Goal: Task Accomplishment & Management: Manage account settings

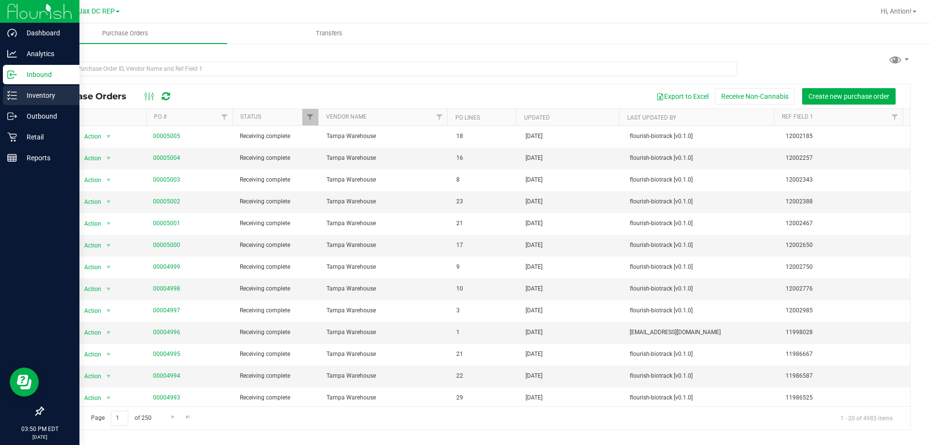
click at [18, 98] on p "Inventory" at bounding box center [46, 96] width 58 height 12
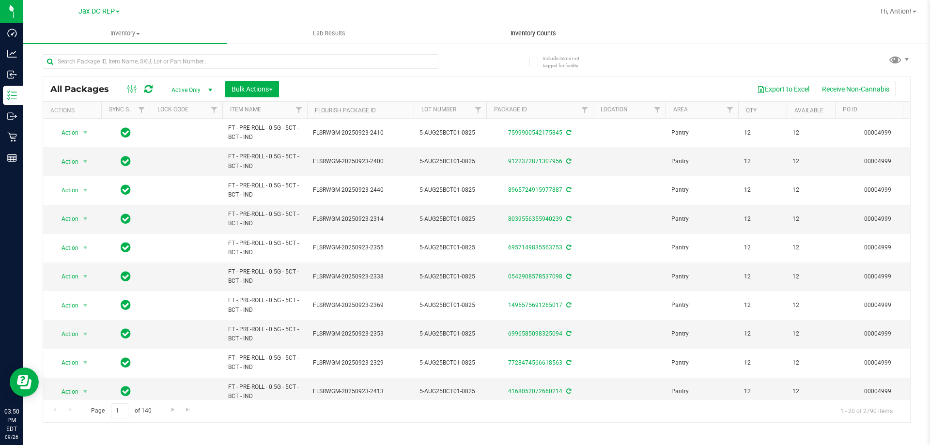
click at [533, 33] on span "Inventory Counts" at bounding box center [534, 33] width 72 height 9
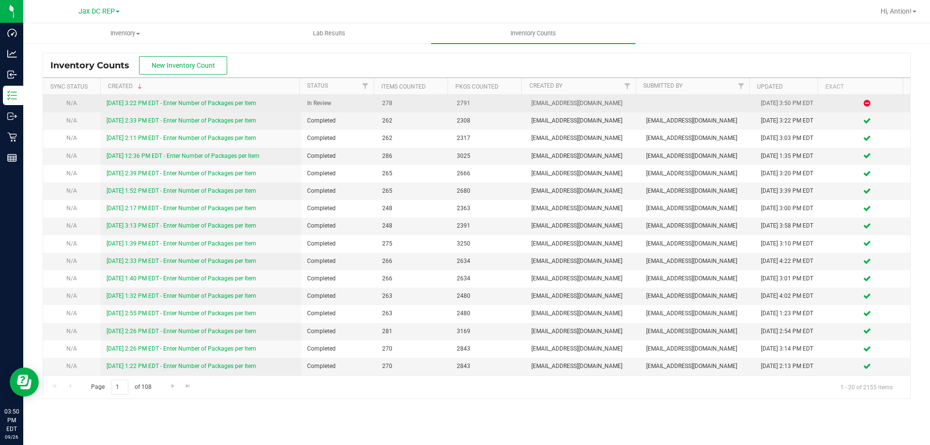
click at [245, 101] on link "[DATE] 3:22 PM EDT - Enter Number of Packages per Item" at bounding box center [182, 103] width 150 height 7
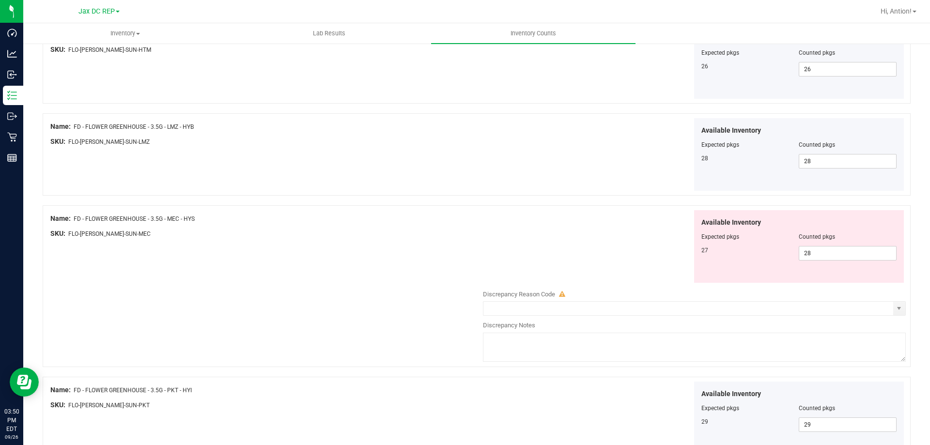
scroll to position [581, 0]
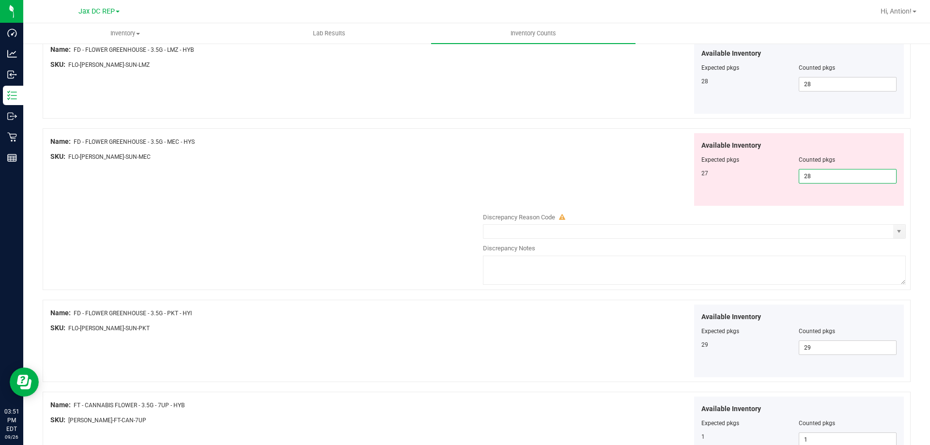
drag, startPoint x: 841, startPoint y: 179, endPoint x: 548, endPoint y: 192, distance: 293.0
click at [548, 192] on div "Available Inventory Expected pkgs Counted pkgs 27 28 28" at bounding box center [692, 169] width 428 height 73
type input "27"
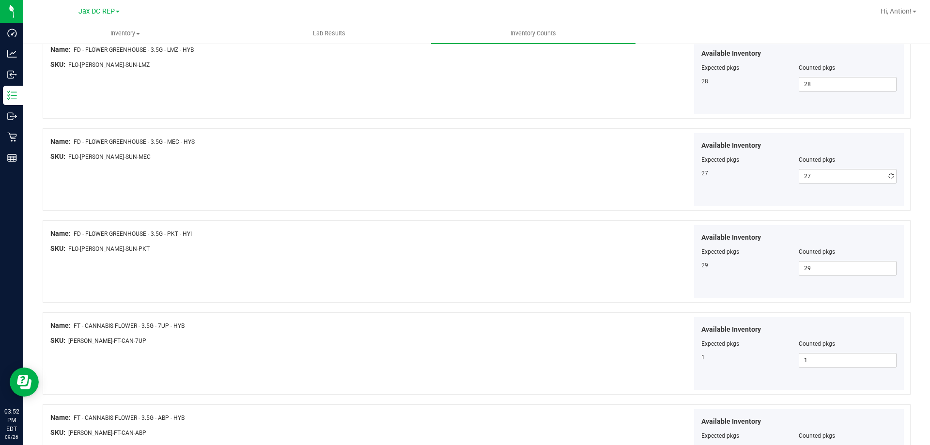
click at [628, 164] on div "Available Inventory Expected pkgs Counted pkgs 27 27 27" at bounding box center [692, 169] width 428 height 73
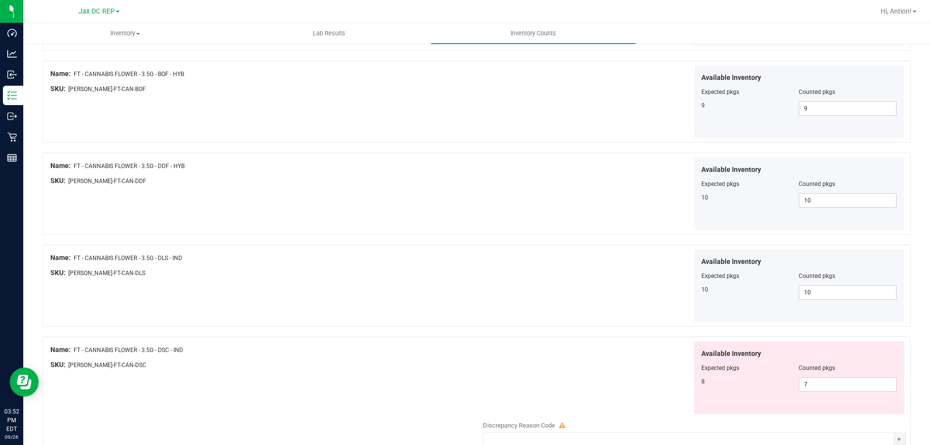
scroll to position [1599, 0]
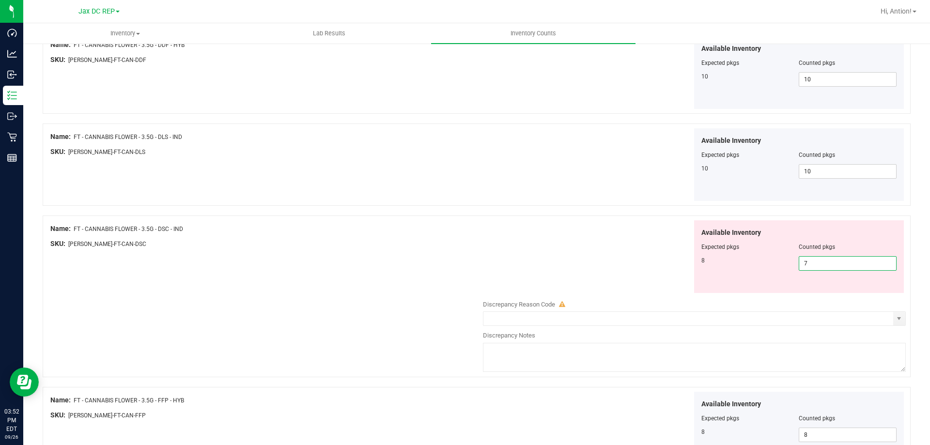
drag, startPoint x: 842, startPoint y: 268, endPoint x: 643, endPoint y: 274, distance: 198.3
click at [643, 274] on div "Available Inventory Expected pkgs Counted pkgs 8 7 7" at bounding box center [692, 256] width 428 height 73
type input "8"
click at [544, 263] on div "Available Inventory Expected pkgs Counted pkgs 8 8 8" at bounding box center [692, 256] width 428 height 73
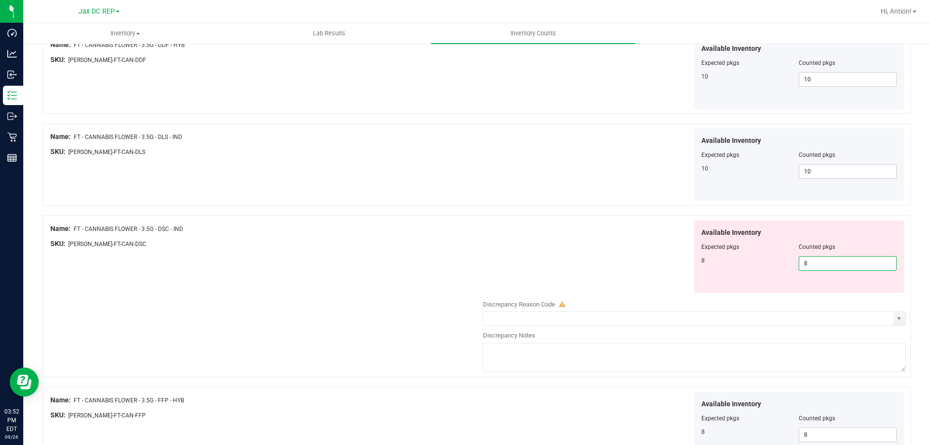
scroll to position [1586, 0]
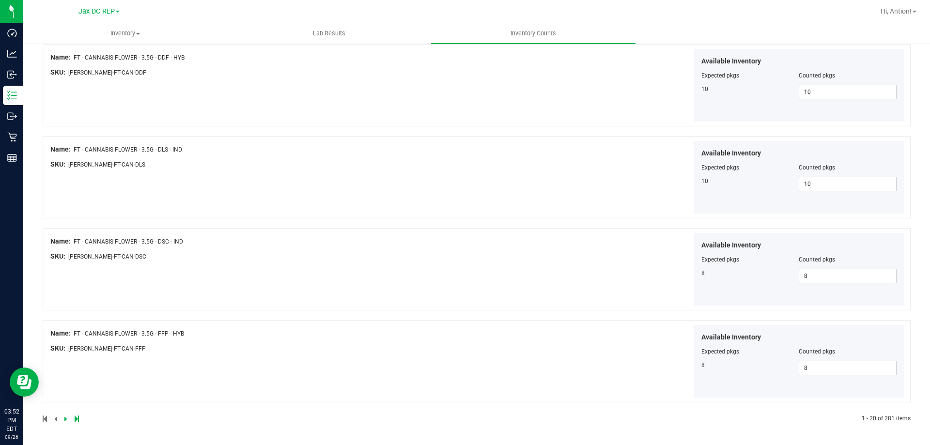
click at [64, 418] on icon at bounding box center [65, 419] width 3 height 6
click at [65, 419] on icon at bounding box center [65, 419] width 3 height 6
click at [65, 420] on icon at bounding box center [65, 419] width 3 height 6
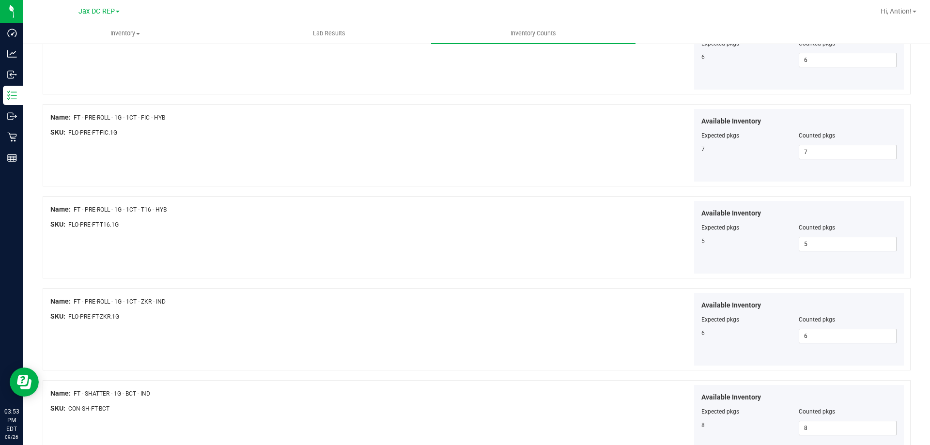
scroll to position [1666, 0]
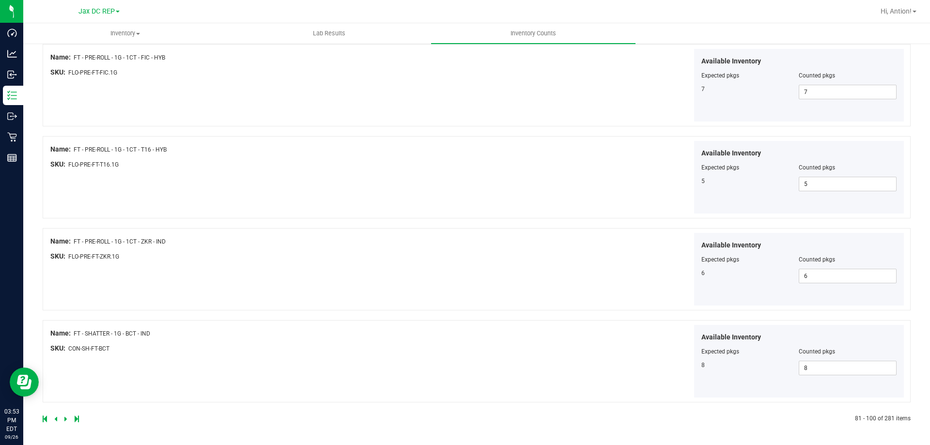
click at [66, 418] on icon at bounding box center [65, 419] width 3 height 6
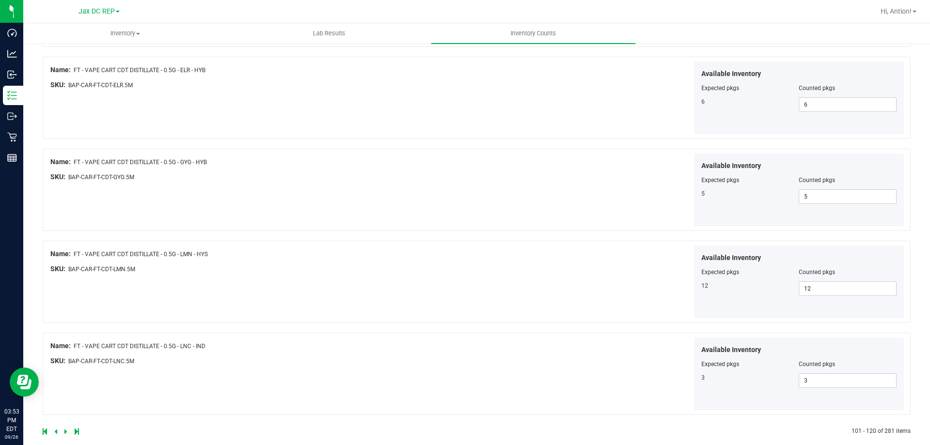
scroll to position [1586, 0]
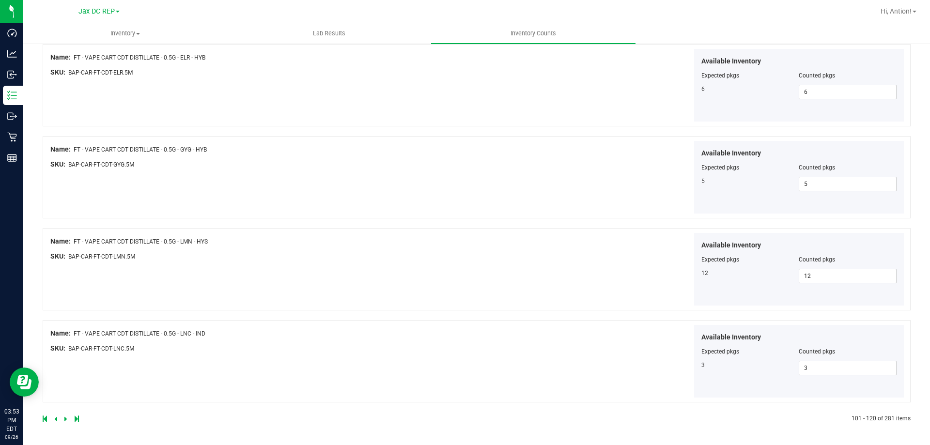
click at [57, 421] on link at bounding box center [56, 419] width 4 height 7
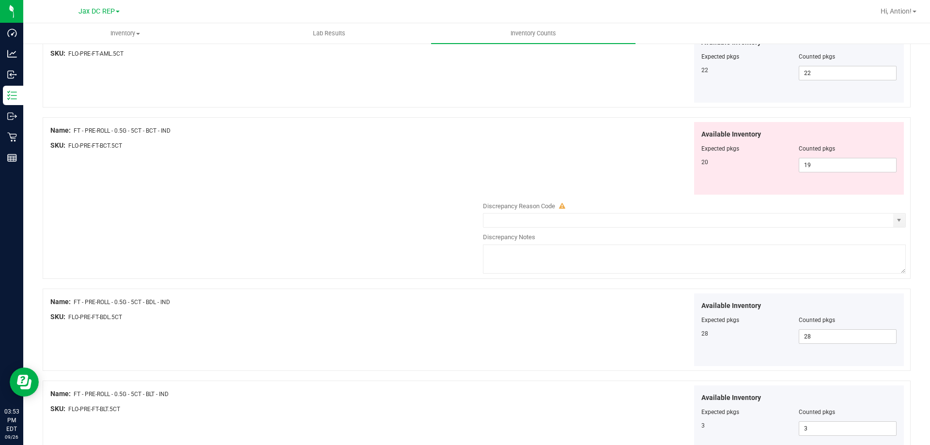
scroll to position [485, 0]
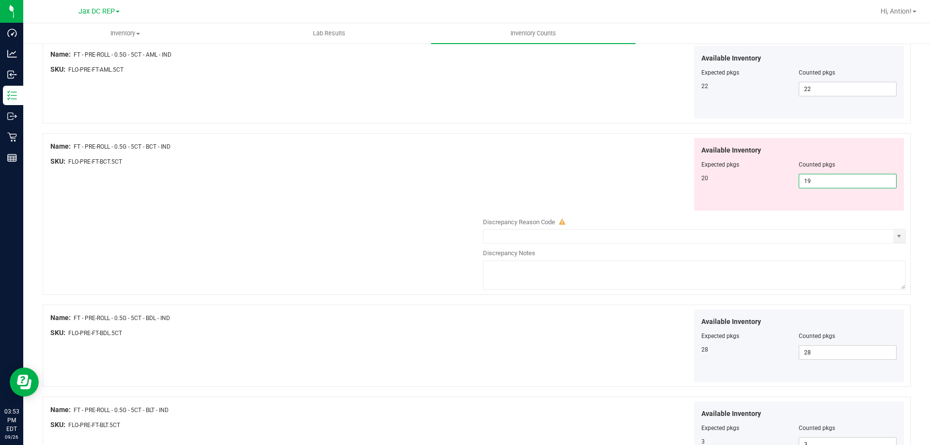
drag, startPoint x: 811, startPoint y: 176, endPoint x: 697, endPoint y: 180, distance: 113.5
click at [722, 190] on div "Available Inventory Expected pkgs Counted pkgs 20 19 19" at bounding box center [799, 174] width 210 height 73
type input "20"
click at [652, 188] on div "Available Inventory Expected pkgs Counted pkgs 20 20 20" at bounding box center [692, 174] width 428 height 73
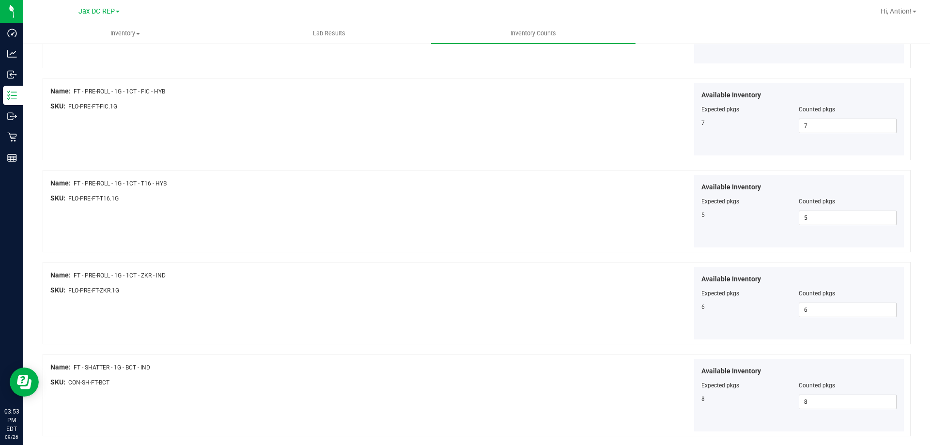
scroll to position [1586, 0]
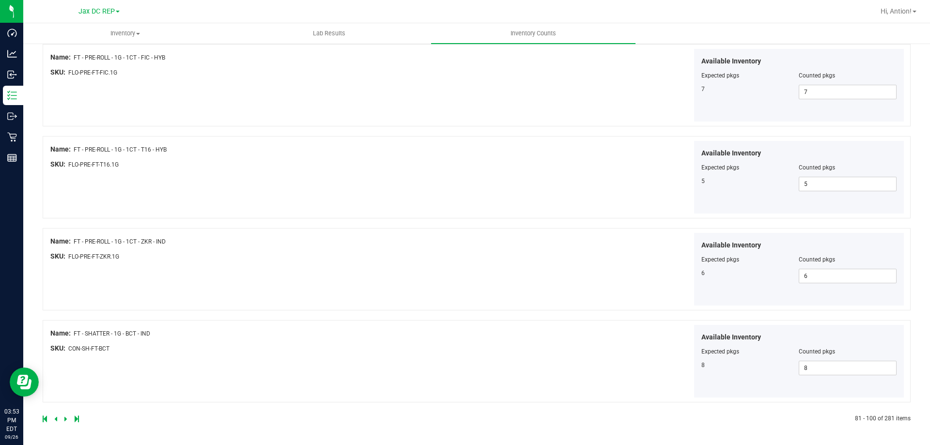
click at [66, 421] on icon at bounding box center [65, 419] width 3 height 6
click at [63, 418] on div at bounding box center [260, 419] width 434 height 9
click at [65, 419] on icon at bounding box center [65, 419] width 3 height 6
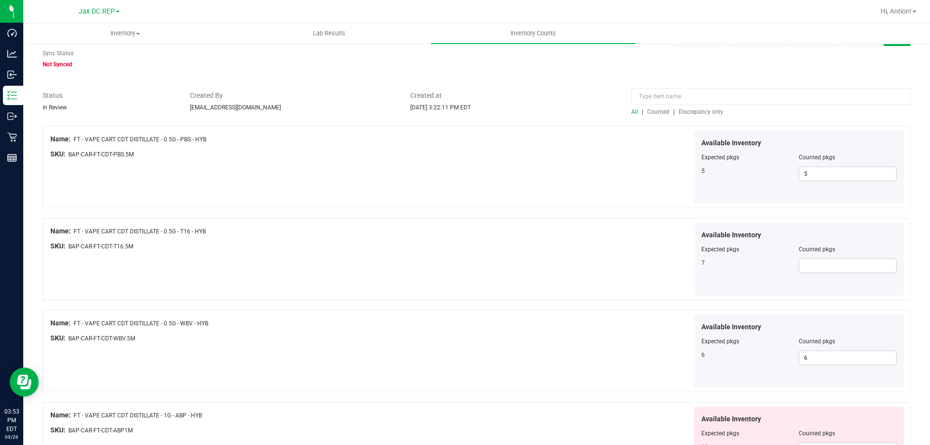
scroll to position [48, 0]
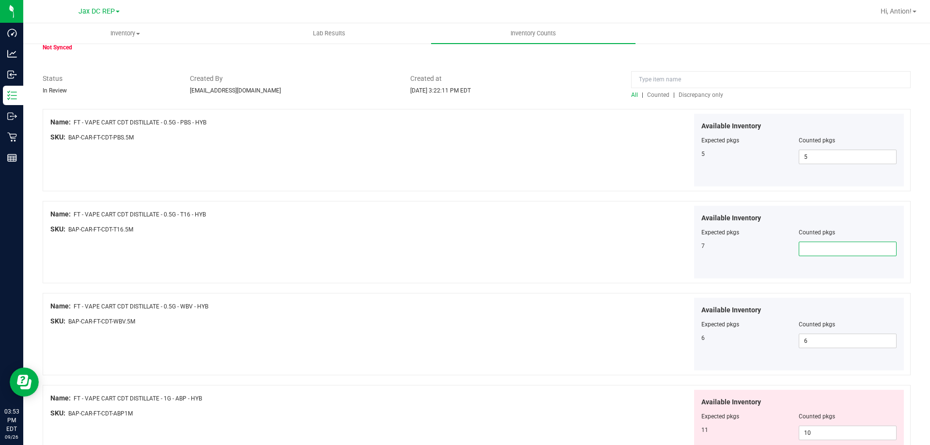
click at [839, 245] on span at bounding box center [848, 249] width 98 height 15
click at [839, 246] on input "text" at bounding box center [848, 249] width 97 height 14
type input "7"
click at [614, 286] on div at bounding box center [477, 288] width 868 height 10
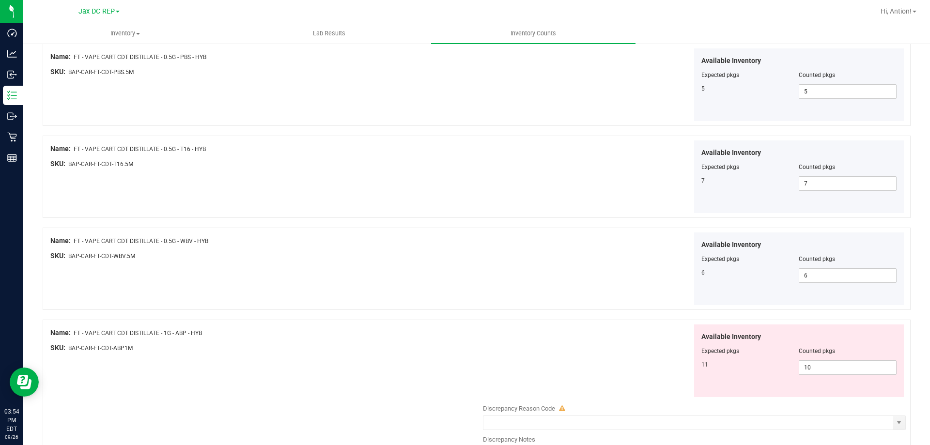
scroll to position [194, 0]
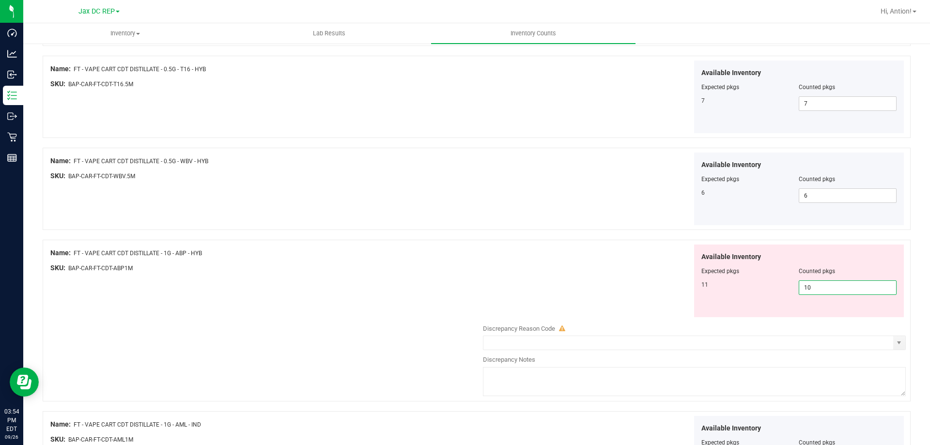
drag, startPoint x: 822, startPoint y: 284, endPoint x: 718, endPoint y: 281, distance: 103.7
click at [718, 281] on div "11 10 10" at bounding box center [800, 288] width 196 height 15
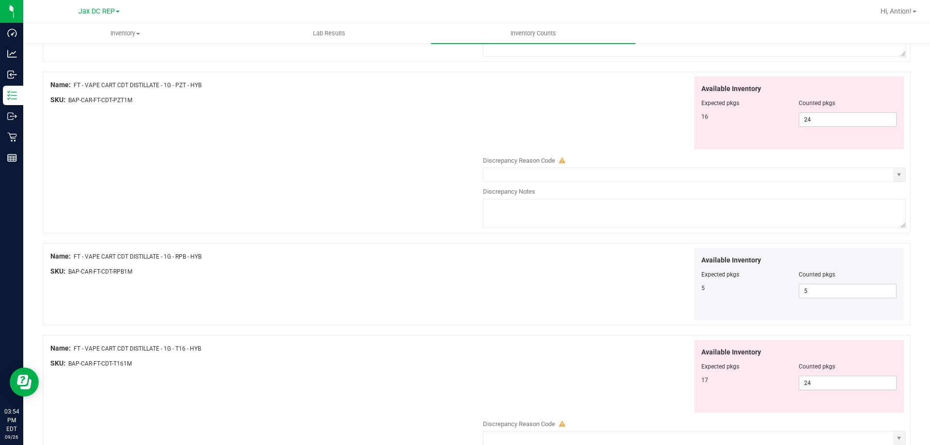
scroll to position [1890, 0]
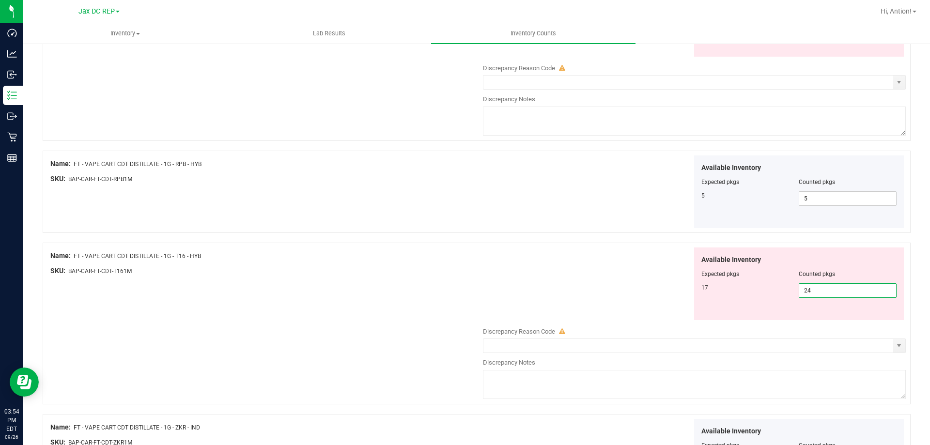
drag, startPoint x: 824, startPoint y: 286, endPoint x: 748, endPoint y: 287, distance: 76.1
click at [748, 287] on div "17 24 24" at bounding box center [800, 290] width 196 height 15
type input "17"
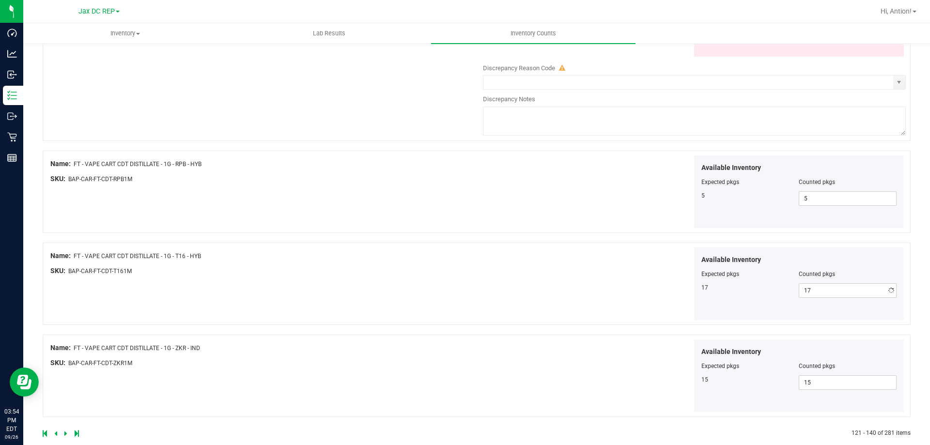
click at [608, 296] on div "Available Inventory Expected pkgs Counted pkgs 17 17 17" at bounding box center [692, 284] width 428 height 73
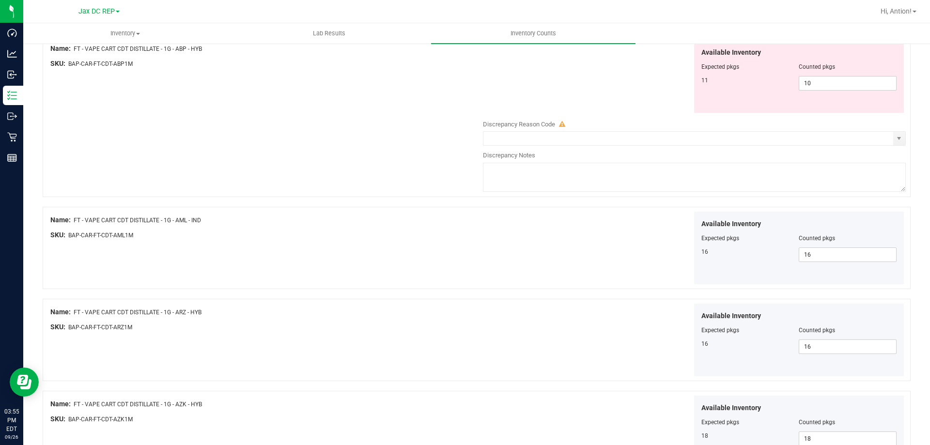
scroll to position [388, 0]
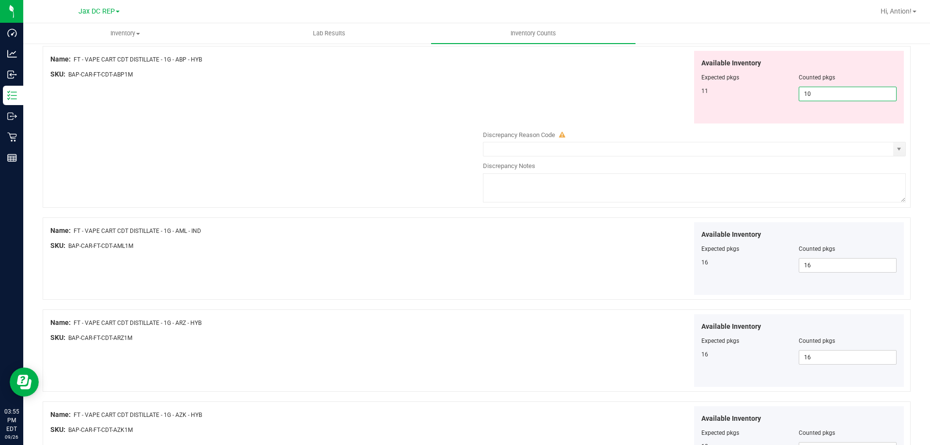
drag, startPoint x: 818, startPoint y: 92, endPoint x: 784, endPoint y: 97, distance: 35.4
click at [784, 97] on div "11 10 10" at bounding box center [800, 94] width 196 height 15
type input "11"
click at [373, 81] on div at bounding box center [264, 81] width 428 height 5
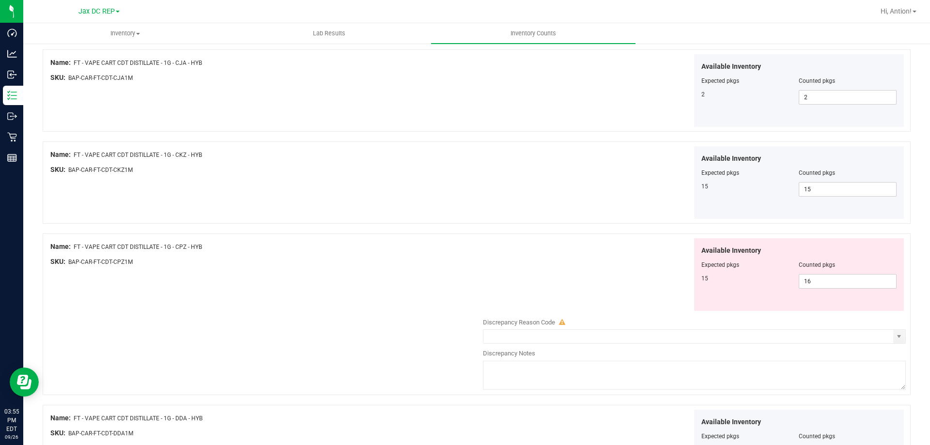
scroll to position [824, 0]
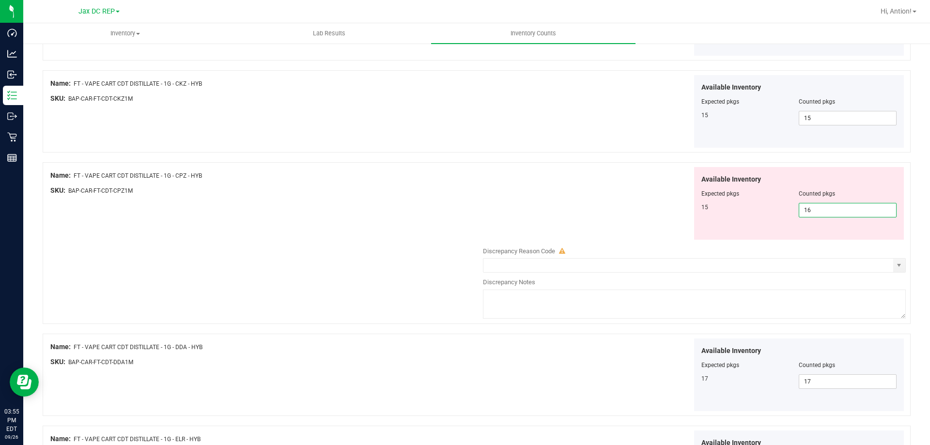
drag, startPoint x: 810, startPoint y: 212, endPoint x: 738, endPoint y: 211, distance: 71.7
click at [738, 211] on div "15 16 16" at bounding box center [800, 210] width 196 height 15
type input "15"
click at [679, 235] on div "Available Inventory Expected pkgs Counted pkgs 15 15 15" at bounding box center [692, 203] width 428 height 73
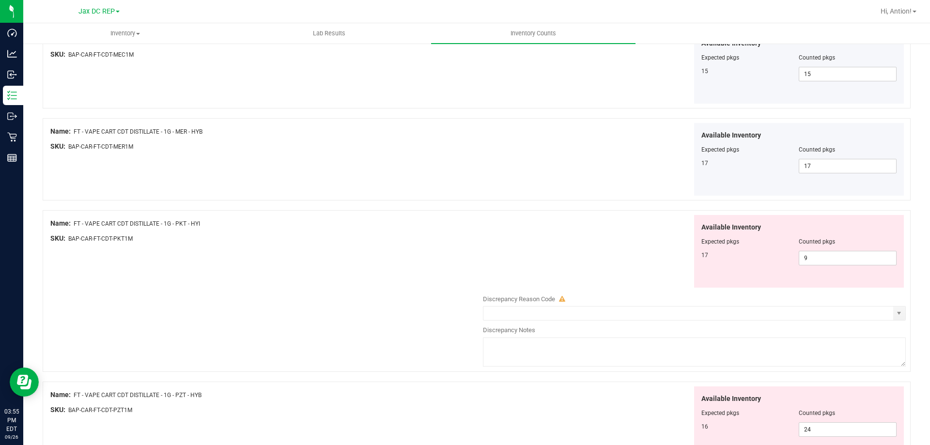
scroll to position [1357, 0]
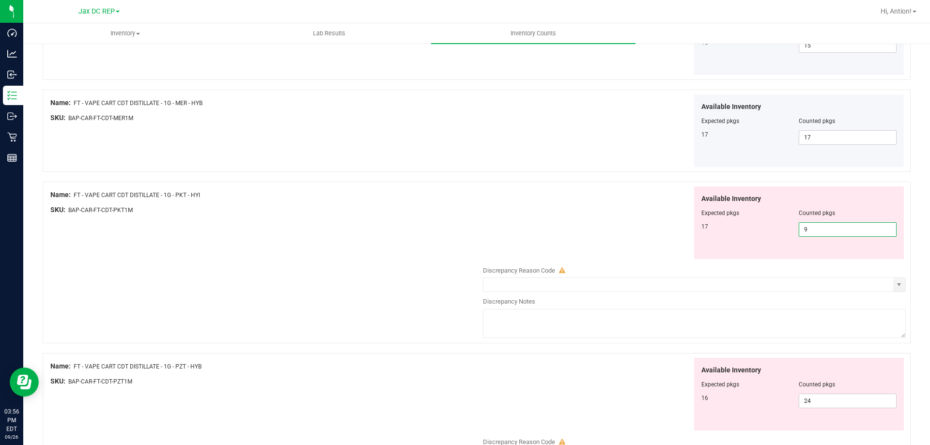
drag, startPoint x: 821, startPoint y: 228, endPoint x: 711, endPoint y: 232, distance: 109.6
click at [711, 232] on div "17 9 9" at bounding box center [800, 229] width 196 height 15
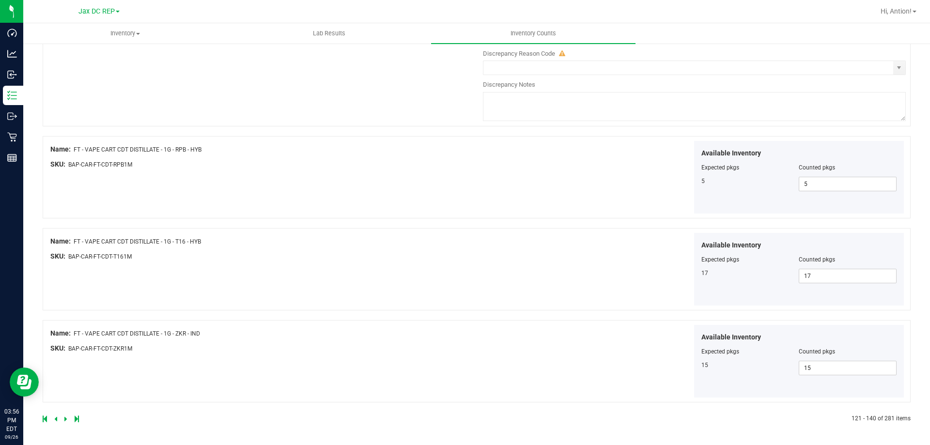
scroll to position [1455, 0]
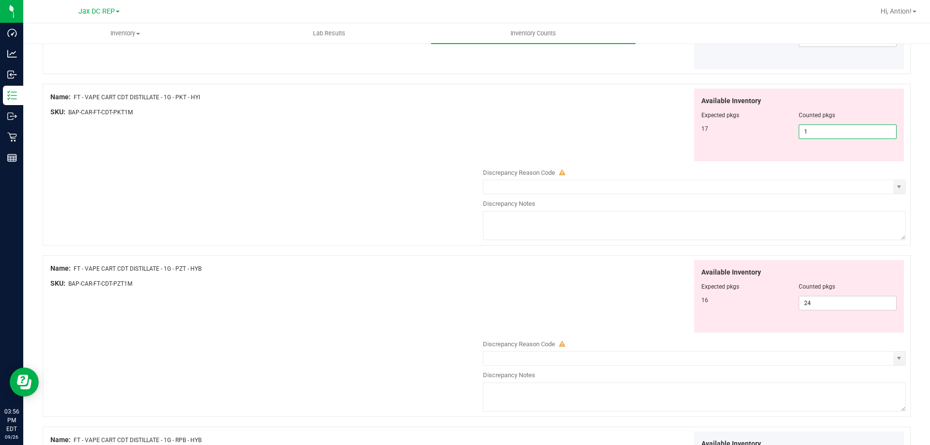
type input "17"
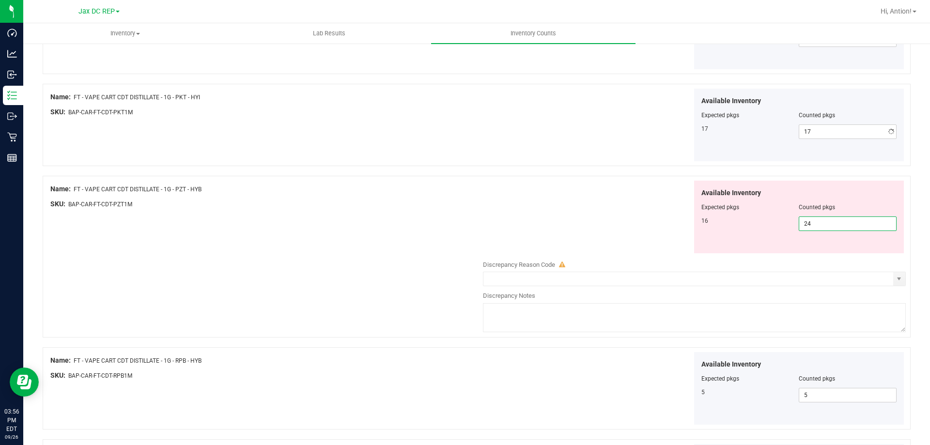
drag, startPoint x: 817, startPoint y: 302, endPoint x: 746, endPoint y: 305, distance: 70.8
click at [746, 305] on div "Available Inventory Expected pkgs Counted pkgs 16 24 24" at bounding box center [692, 258] width 428 height 154
type input "16"
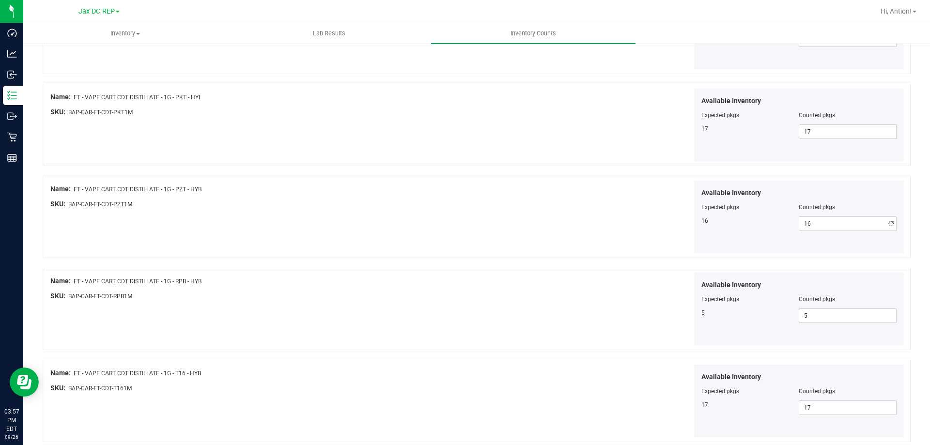
click at [451, 257] on div "Name: FT - VAPE CART CDT DISTILLATE - 1G - PZT - HYB SKU: BAP-CAR-FT-CDT-PZT1M …" at bounding box center [477, 217] width 868 height 82
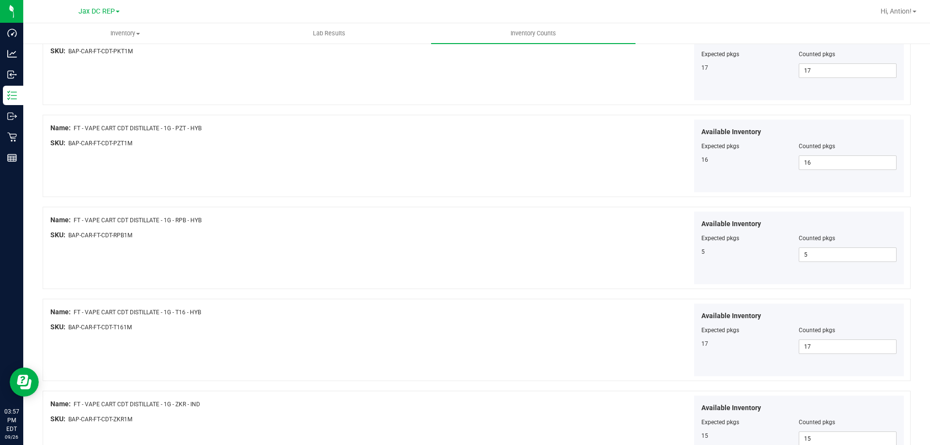
scroll to position [1586, 0]
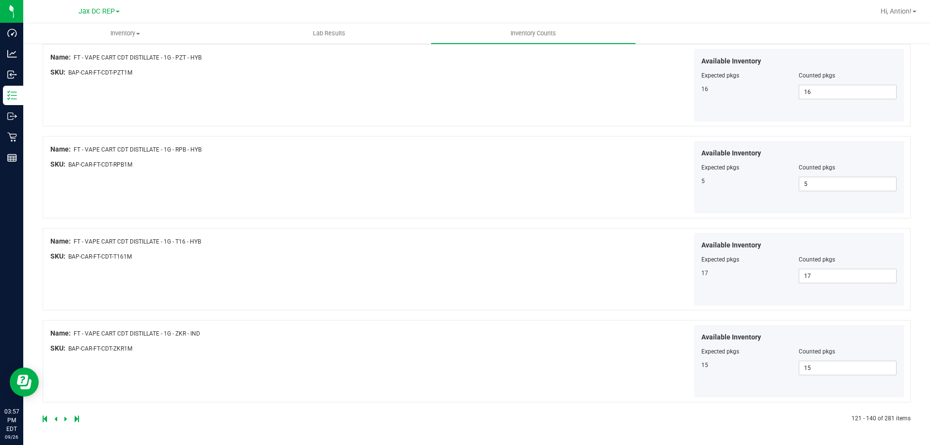
click at [65, 419] on icon at bounding box center [65, 419] width 3 height 6
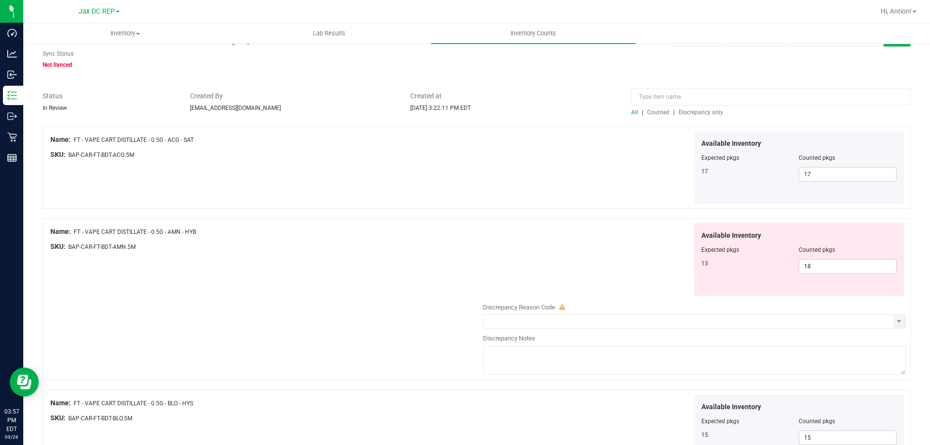
scroll to position [48, 0]
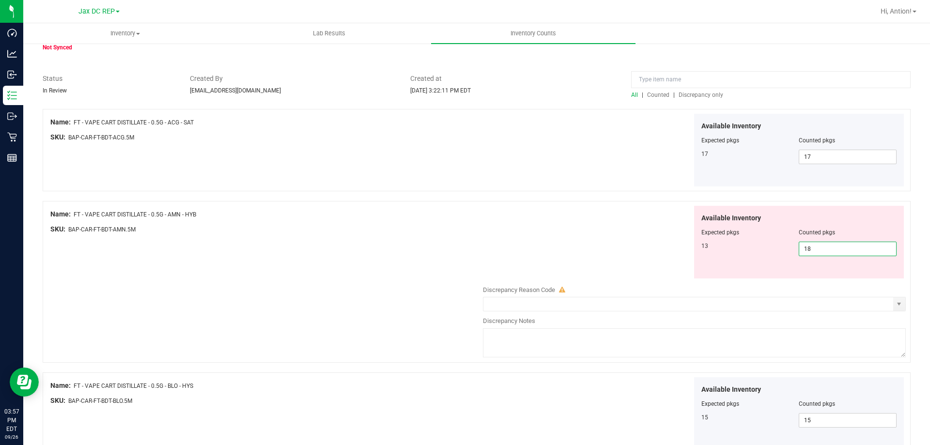
drag, startPoint x: 828, startPoint y: 249, endPoint x: 655, endPoint y: 241, distance: 173.2
click at [655, 241] on div "Available Inventory Expected pkgs Counted pkgs 13 18 18" at bounding box center [692, 242] width 428 height 73
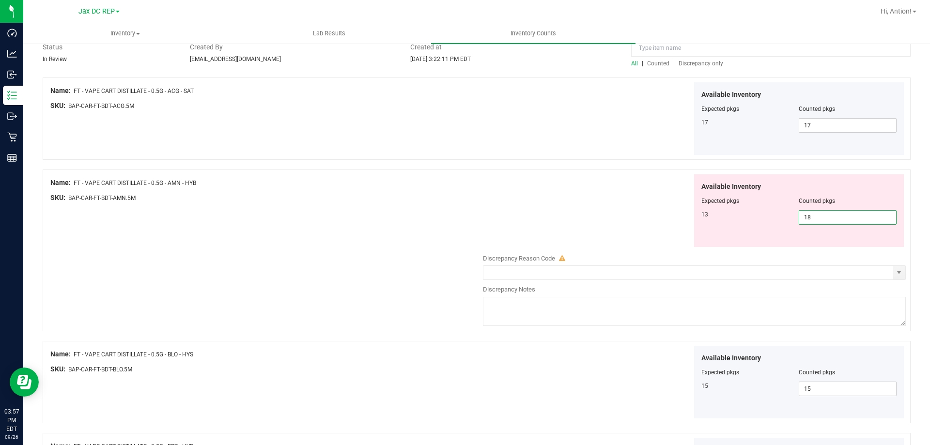
scroll to position [97, 0]
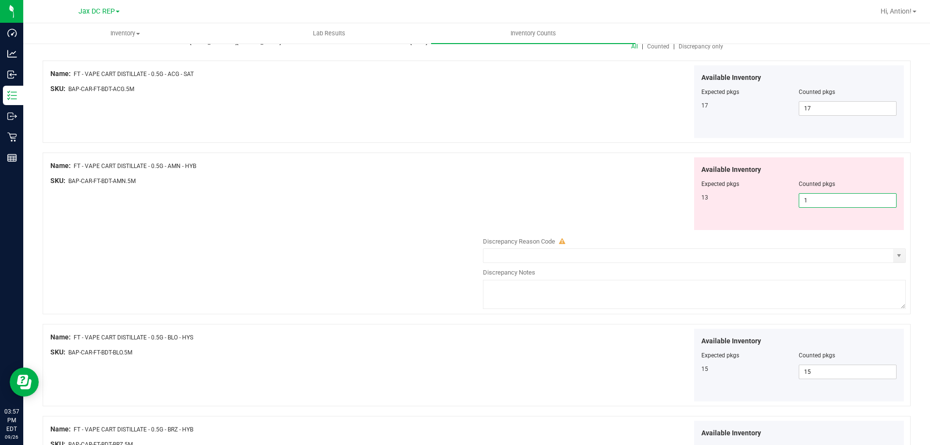
type input "13"
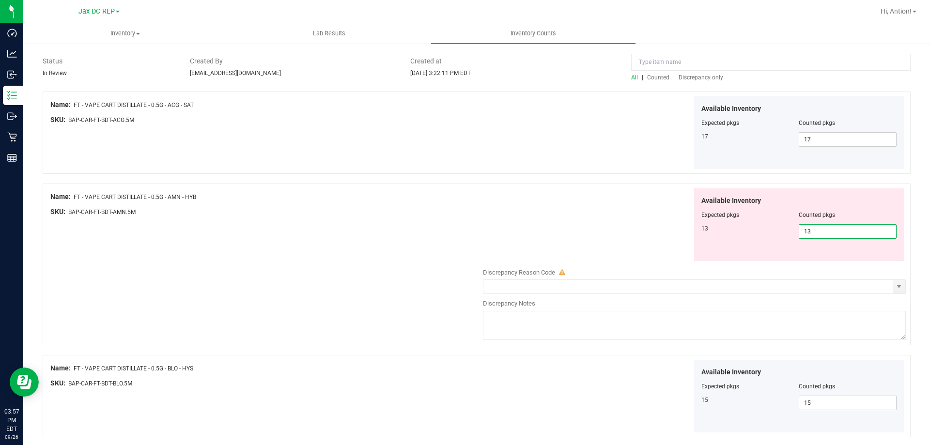
type input "13"
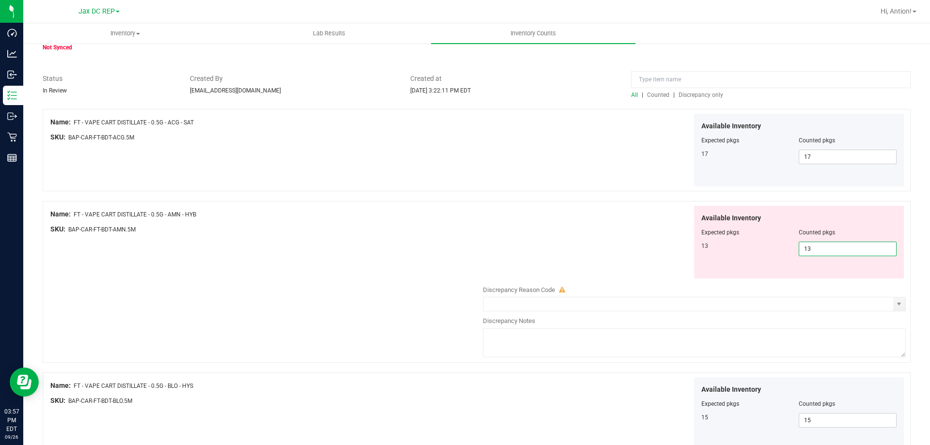
click at [655, 241] on div "Available Inventory Expected pkgs Counted pkgs 13 13 13" at bounding box center [692, 242] width 428 height 73
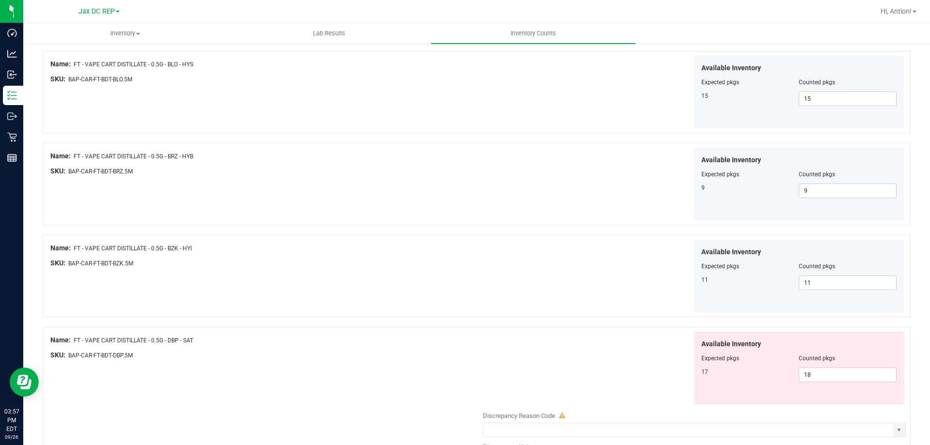
scroll to position [339, 0]
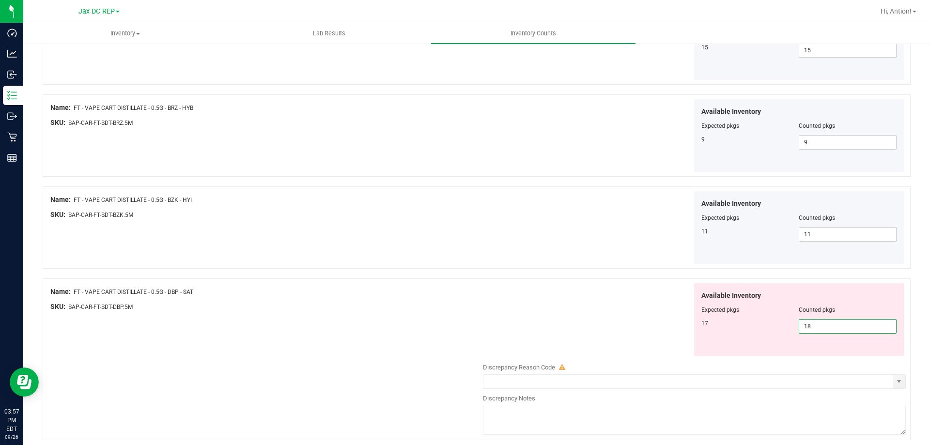
drag, startPoint x: 827, startPoint y: 321, endPoint x: 724, endPoint y: 326, distance: 103.3
click at [724, 326] on div "17 18 18" at bounding box center [800, 326] width 196 height 15
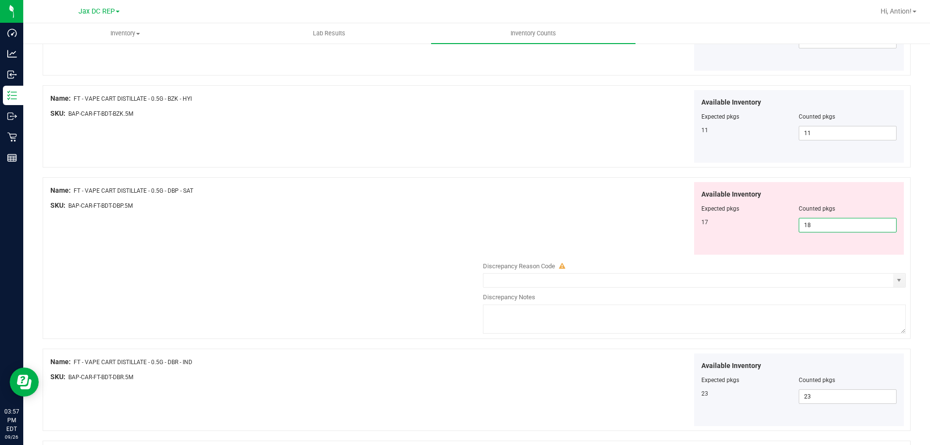
scroll to position [485, 0]
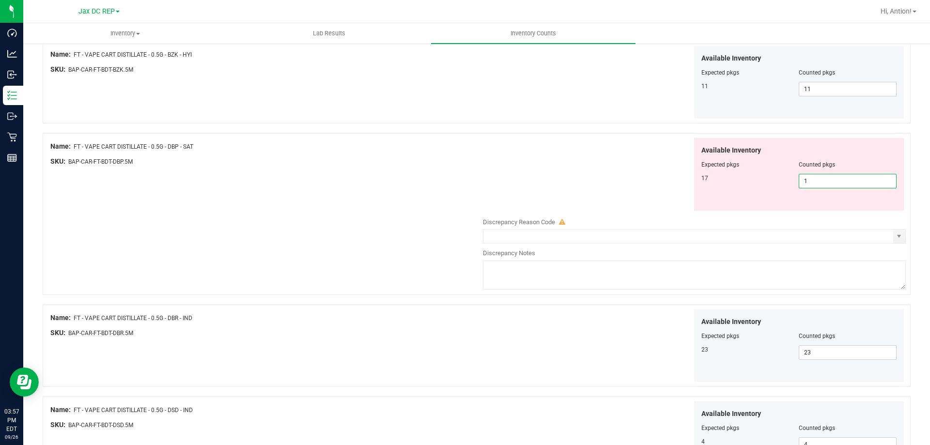
type input "17"
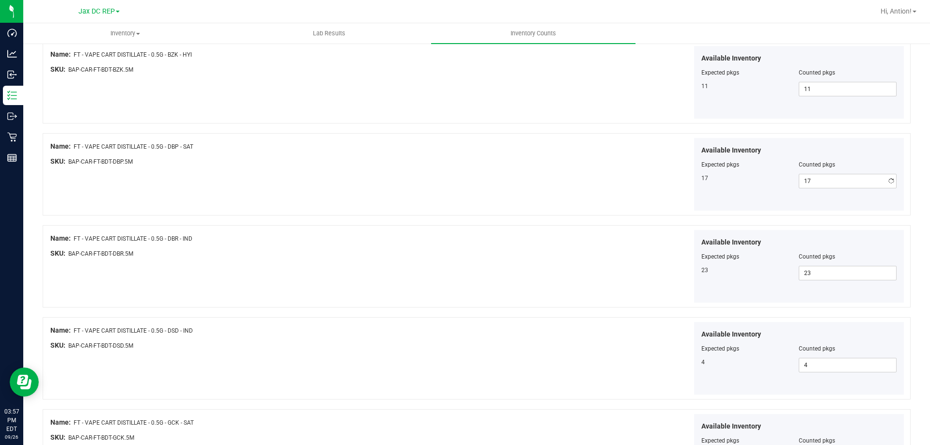
click at [405, 202] on div "Name: FT - VAPE CART DISTILLATE - 0.5G - DBP - SAT SKU: BAP-CAR-FT-BDT-DBP.5M A…" at bounding box center [477, 174] width 868 height 82
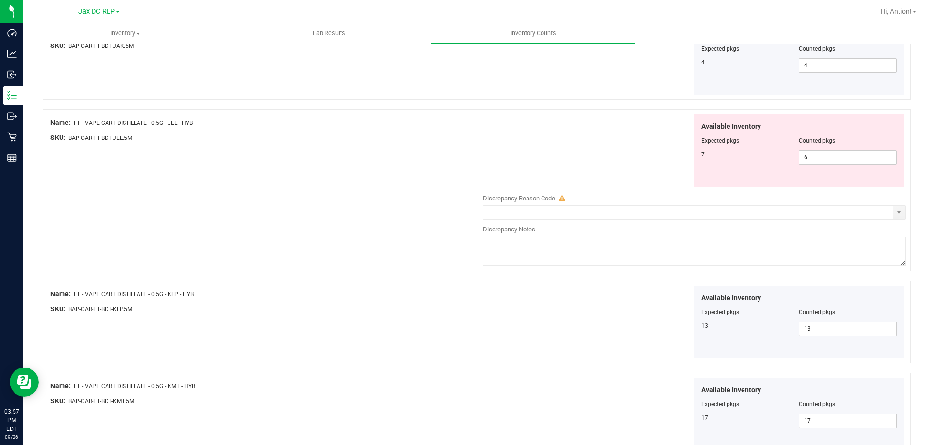
scroll to position [969, 0]
drag, startPoint x: 822, startPoint y: 157, endPoint x: 786, endPoint y: 164, distance: 36.9
click at [786, 164] on div "7 6 6" at bounding box center [800, 157] width 196 height 15
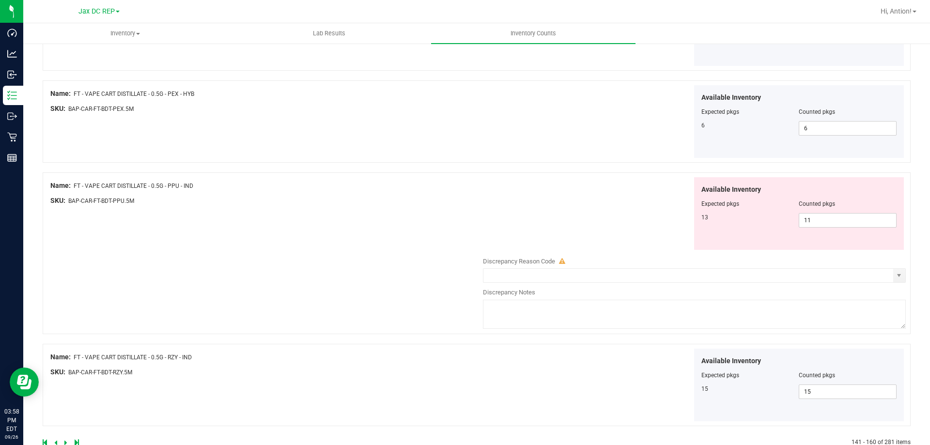
scroll to position [1745, 0]
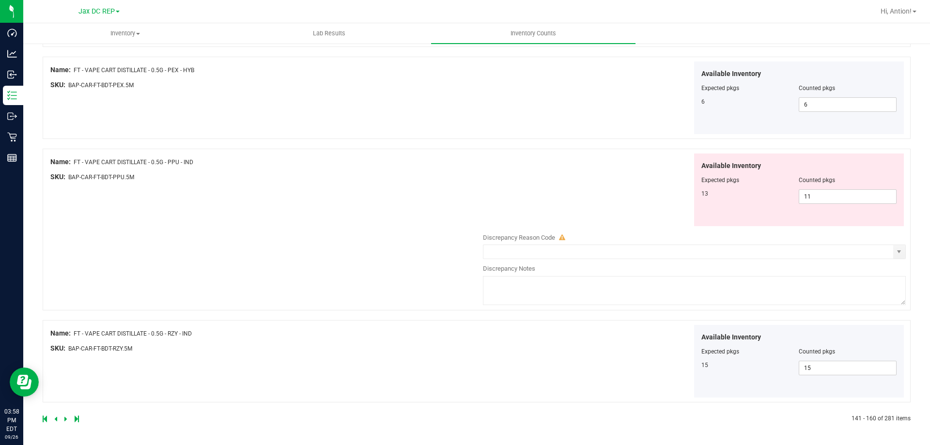
click at [64, 420] on icon at bounding box center [65, 419] width 3 height 6
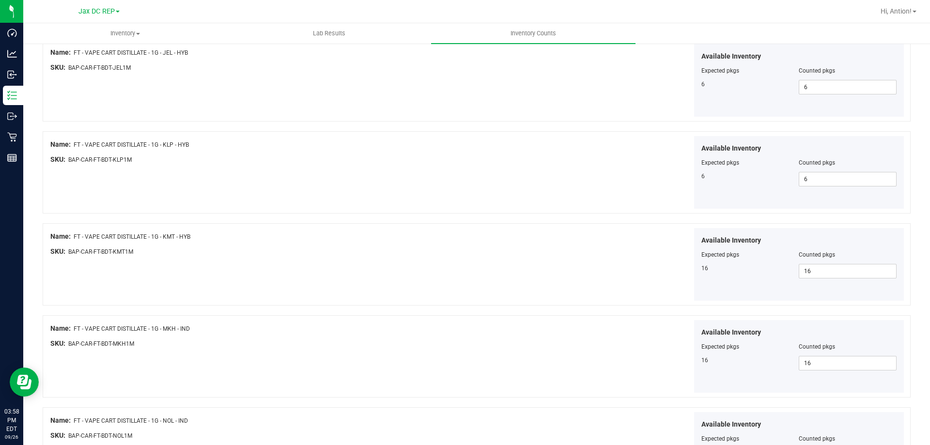
scroll to position [1666, 0]
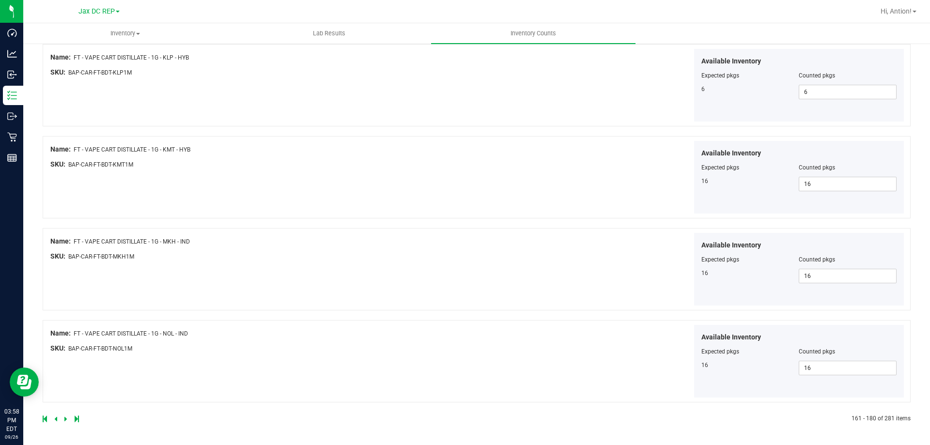
click at [66, 420] on icon at bounding box center [65, 419] width 3 height 6
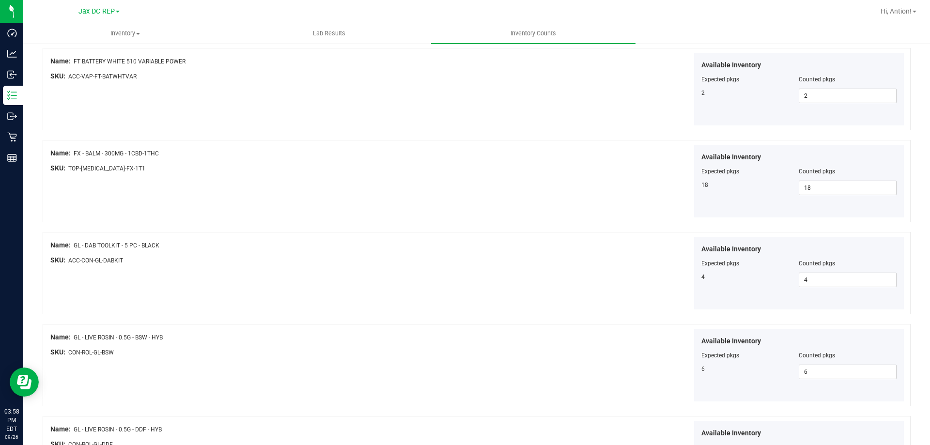
scroll to position [1586, 0]
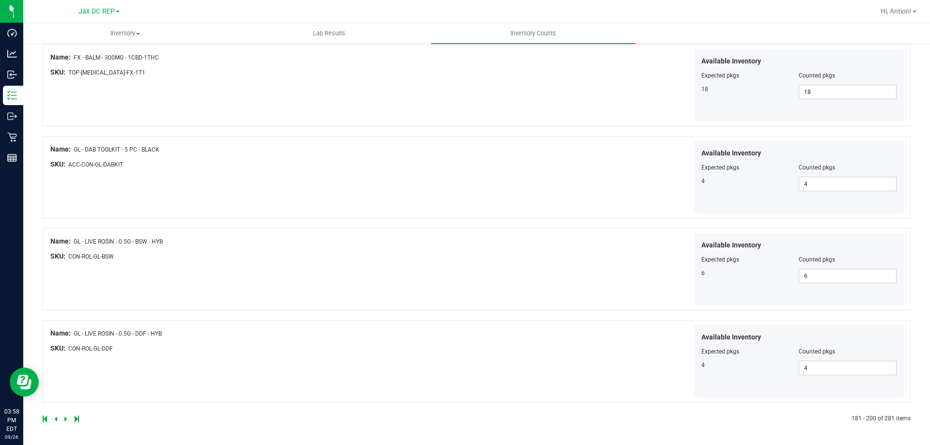
click at [54, 419] on icon at bounding box center [55, 419] width 3 height 6
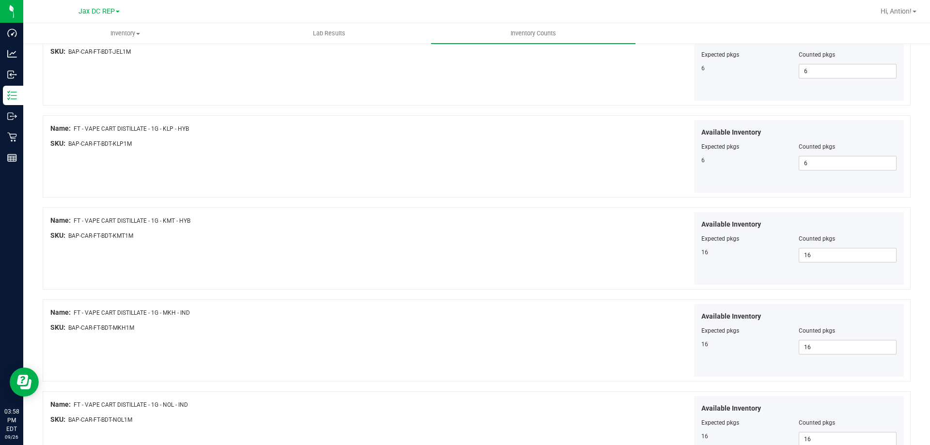
scroll to position [1666, 0]
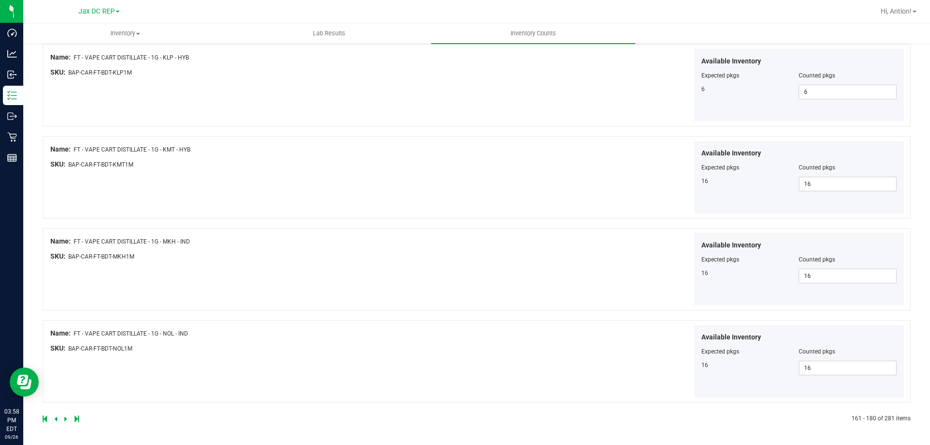
click at [57, 421] on link at bounding box center [56, 419] width 4 height 7
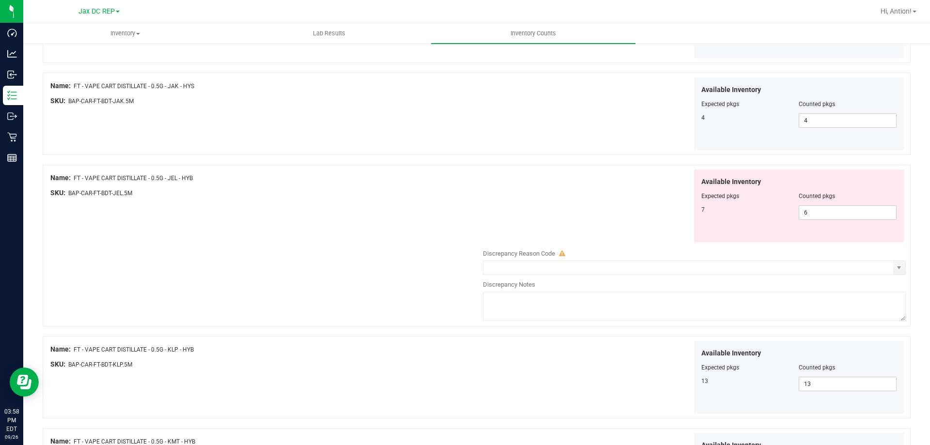
scroll to position [969, 0]
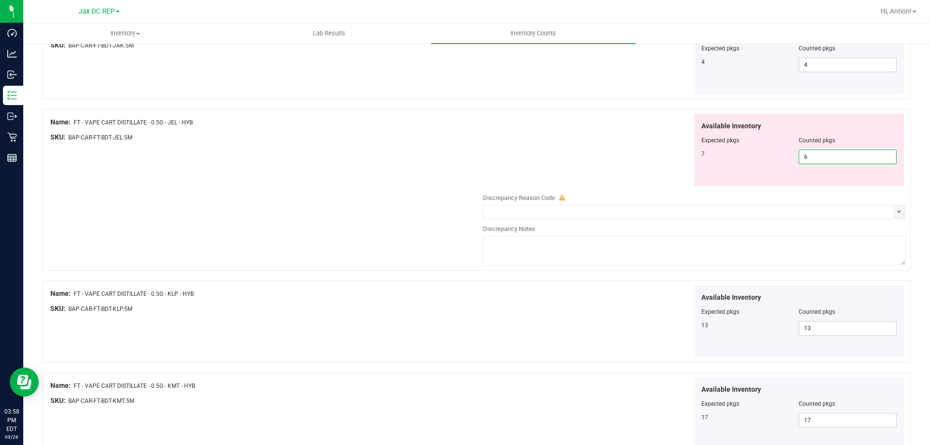
drag, startPoint x: 839, startPoint y: 162, endPoint x: 624, endPoint y: 181, distance: 216.5
click at [624, 181] on div "Available Inventory Expected pkgs Counted pkgs 7 6 6" at bounding box center [692, 150] width 428 height 73
type input "7"
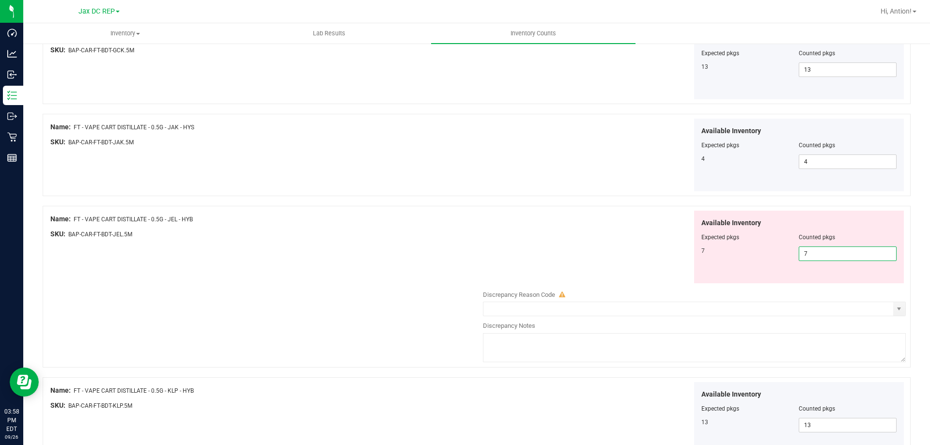
type input "7"
click at [588, 157] on div "Available Inventory Expected pkgs Counted pkgs 4 4 4" at bounding box center [692, 155] width 428 height 73
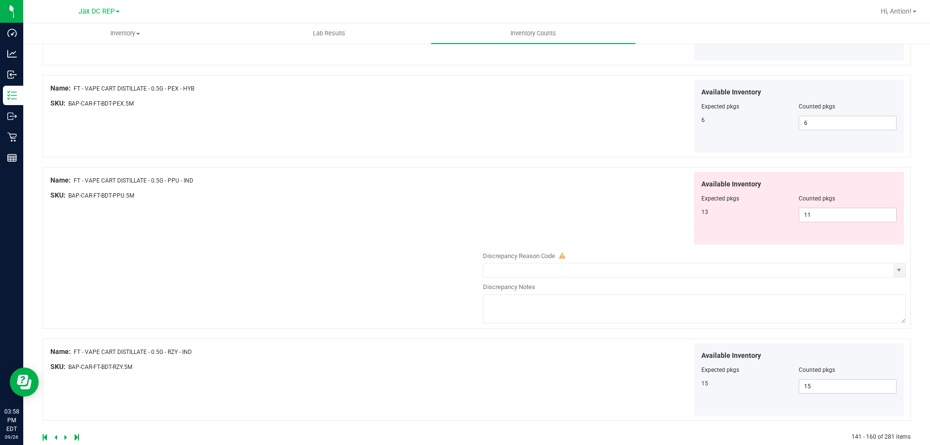
scroll to position [1666, 0]
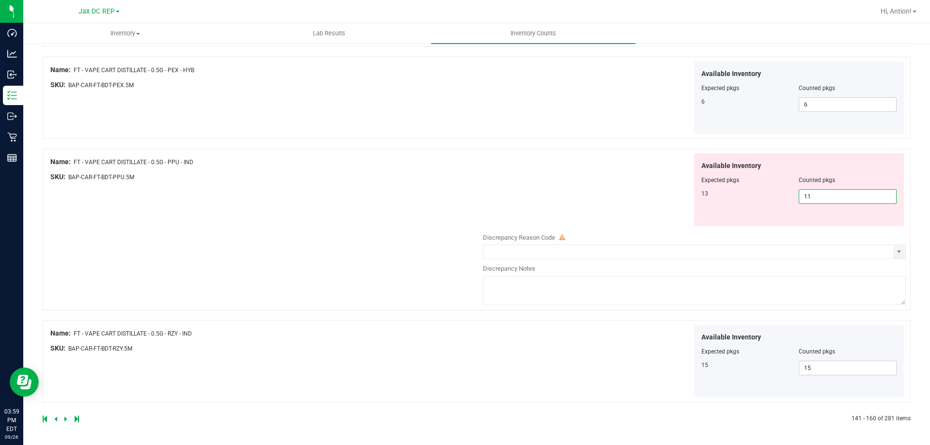
drag, startPoint x: 812, startPoint y: 201, endPoint x: 720, endPoint y: 214, distance: 93.0
click at [726, 213] on div "Available Inventory Expected pkgs Counted pkgs 13 11 11" at bounding box center [799, 190] width 210 height 73
click at [65, 418] on icon at bounding box center [65, 419] width 3 height 6
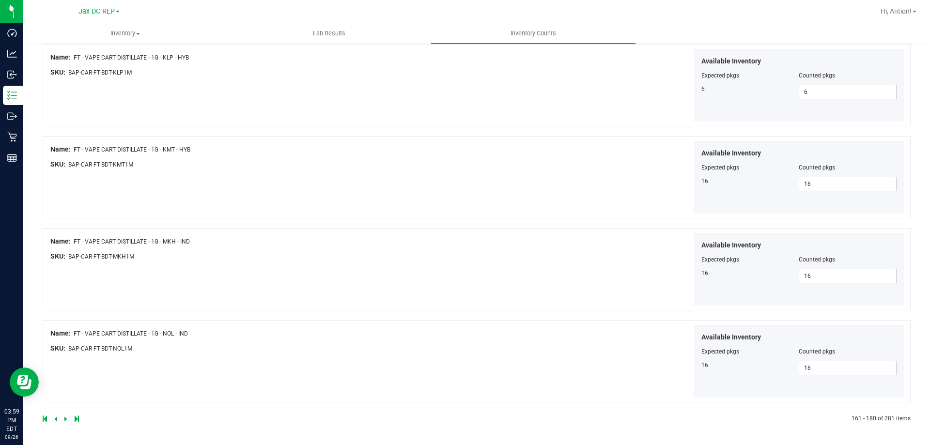
click at [58, 422] on link at bounding box center [56, 419] width 4 height 7
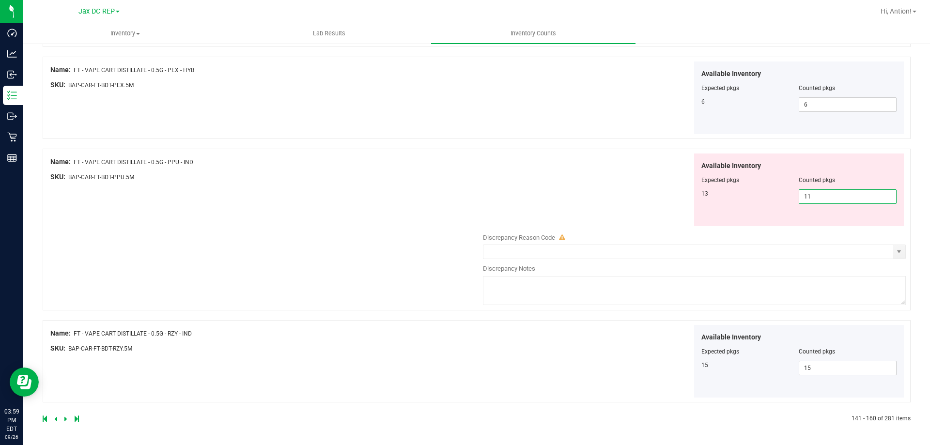
drag, startPoint x: 826, startPoint y: 201, endPoint x: 735, endPoint y: 209, distance: 90.9
click at [735, 209] on div "Available Inventory Expected pkgs Counted pkgs 13 11 11" at bounding box center [799, 190] width 210 height 73
type input "13"
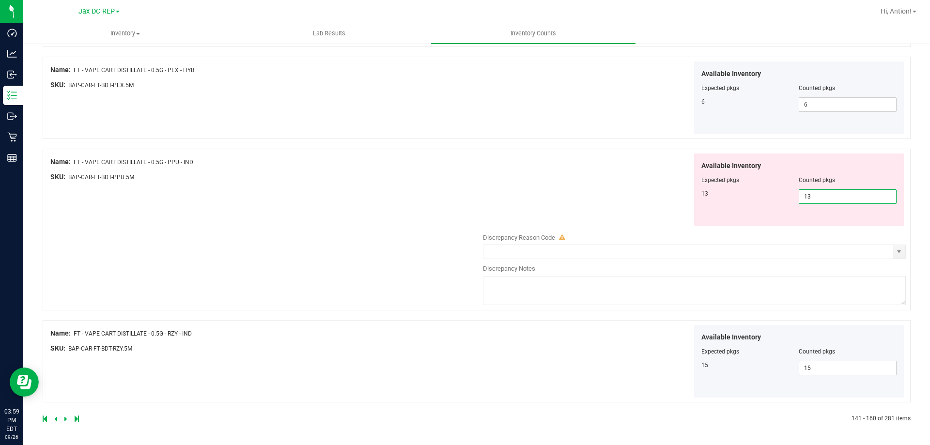
scroll to position [1586, 0]
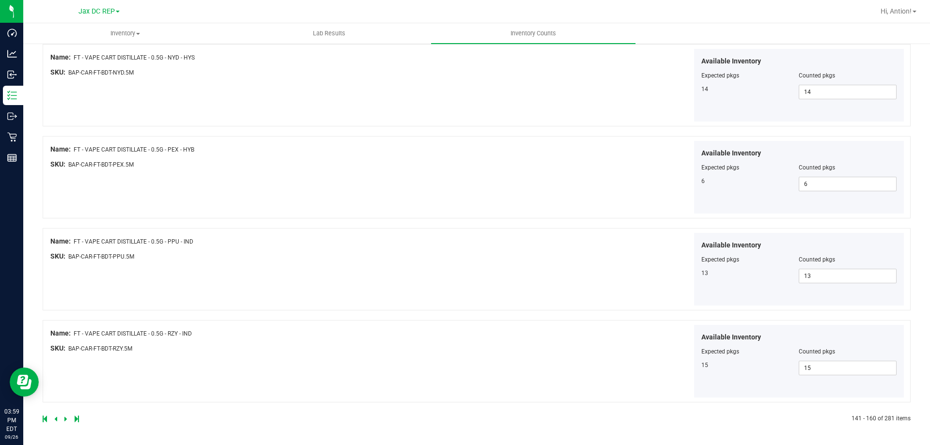
click at [66, 419] on icon at bounding box center [65, 419] width 3 height 6
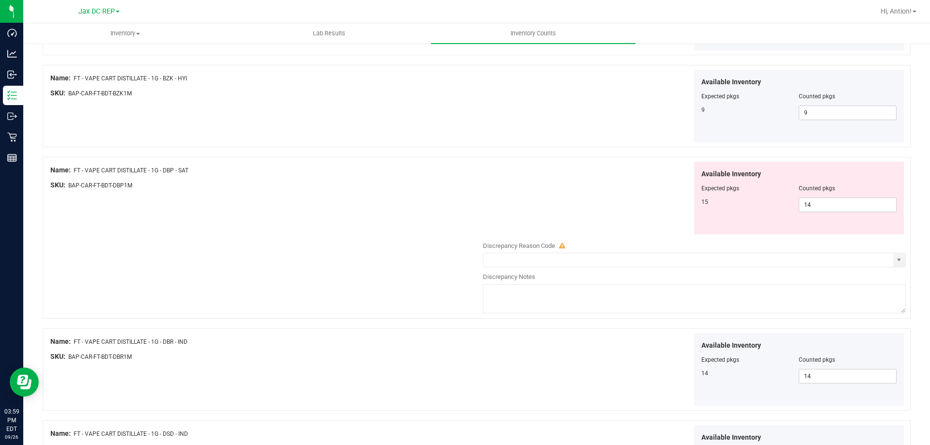
scroll to position [921, 0]
drag, startPoint x: 829, startPoint y: 204, endPoint x: 721, endPoint y: 219, distance: 109.0
click at [721, 219] on div "Available Inventory Expected pkgs Counted pkgs 15 14 14" at bounding box center [799, 198] width 210 height 73
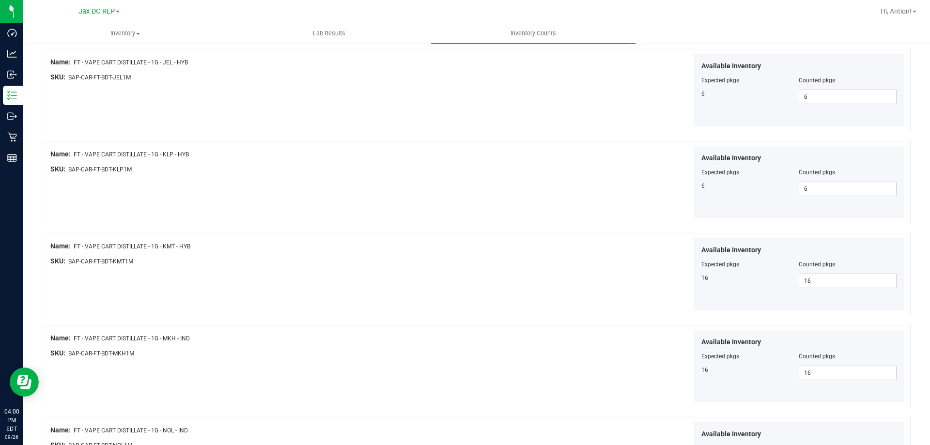
scroll to position [1666, 0]
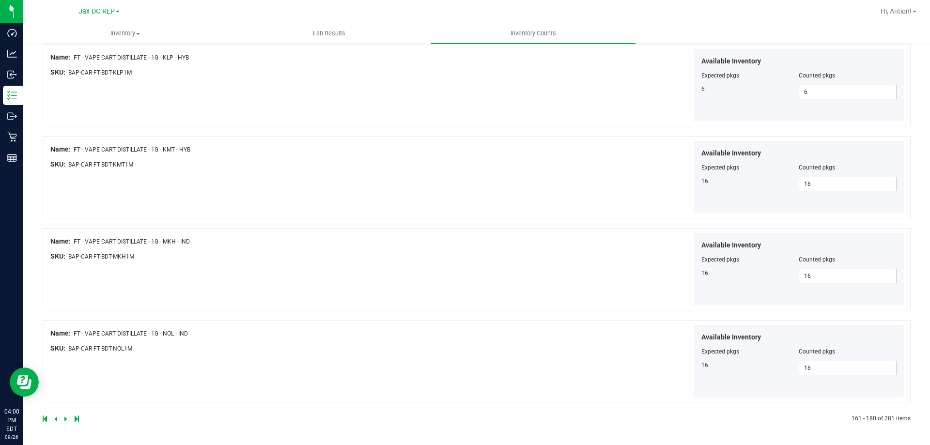
click at [65, 420] on icon at bounding box center [65, 419] width 3 height 6
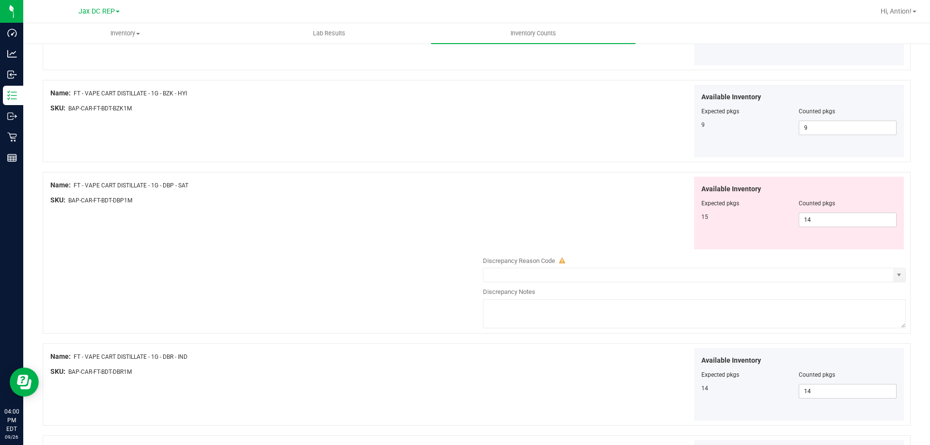
scroll to position [872, 0]
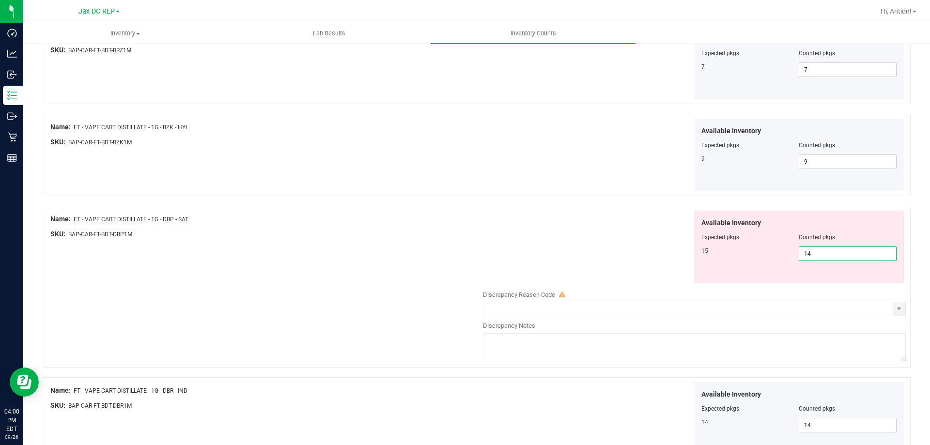
drag, startPoint x: 817, startPoint y: 251, endPoint x: 581, endPoint y: 254, distance: 236.0
click at [581, 254] on div "Available Inventory Expected pkgs Counted pkgs 15 14 14" at bounding box center [692, 247] width 428 height 73
type input "15"
click at [504, 240] on div "Available Inventory Expected pkgs Counted pkgs 15 15 15" at bounding box center [692, 247] width 428 height 73
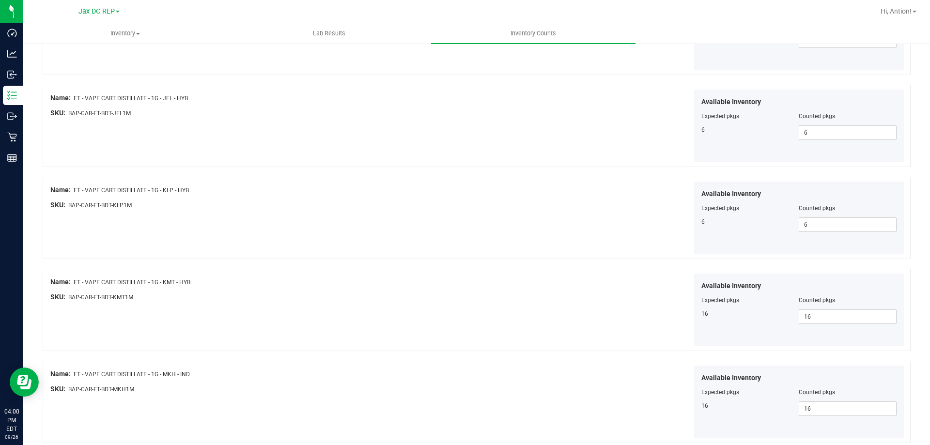
scroll to position [1586, 0]
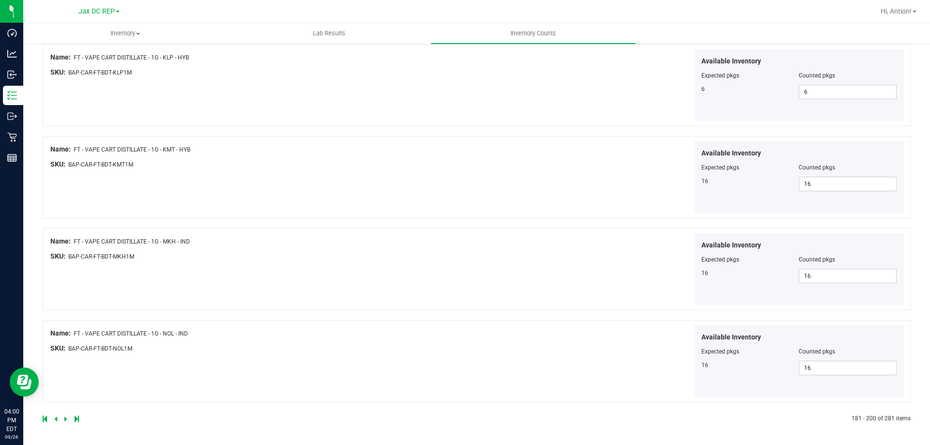
click at [65, 420] on icon at bounding box center [65, 419] width 3 height 6
click at [65, 417] on icon at bounding box center [65, 419] width 3 height 6
click at [67, 419] on link at bounding box center [66, 419] width 4 height 7
click at [64, 417] on icon at bounding box center [65, 419] width 3 height 6
click at [65, 419] on icon at bounding box center [65, 419] width 3 height 6
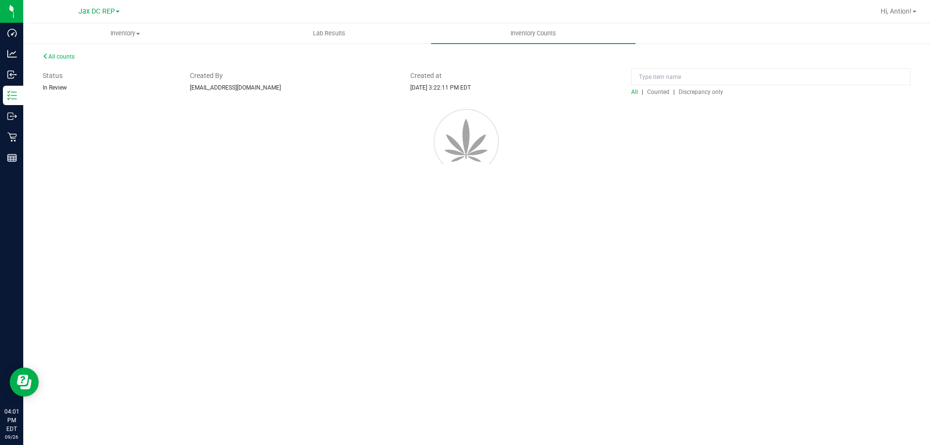
scroll to position [0, 0]
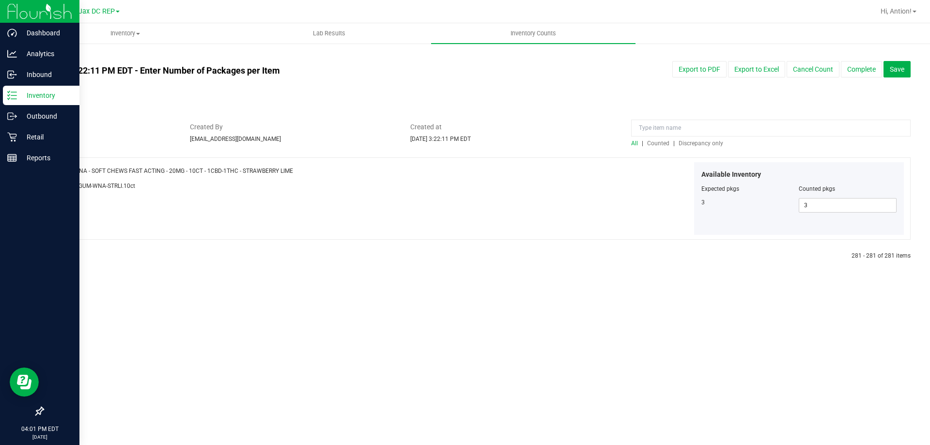
click at [46, 93] on p "Inventory" at bounding box center [46, 96] width 58 height 12
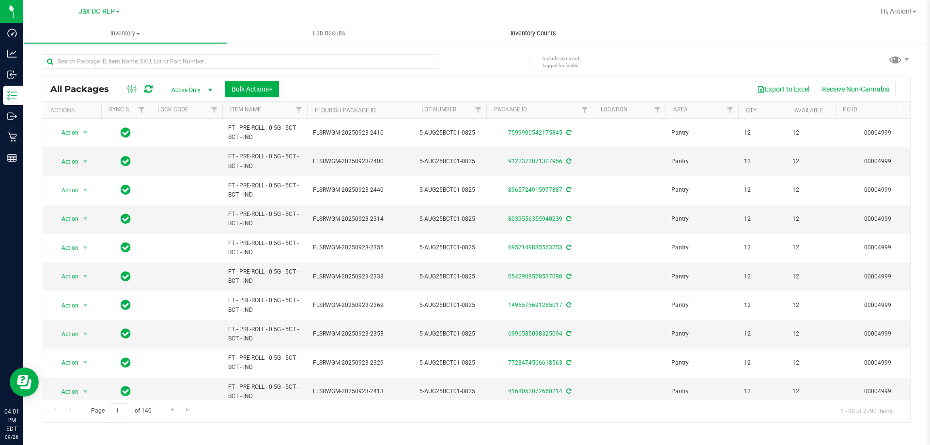
click at [521, 33] on span "Inventory Counts" at bounding box center [534, 33] width 72 height 9
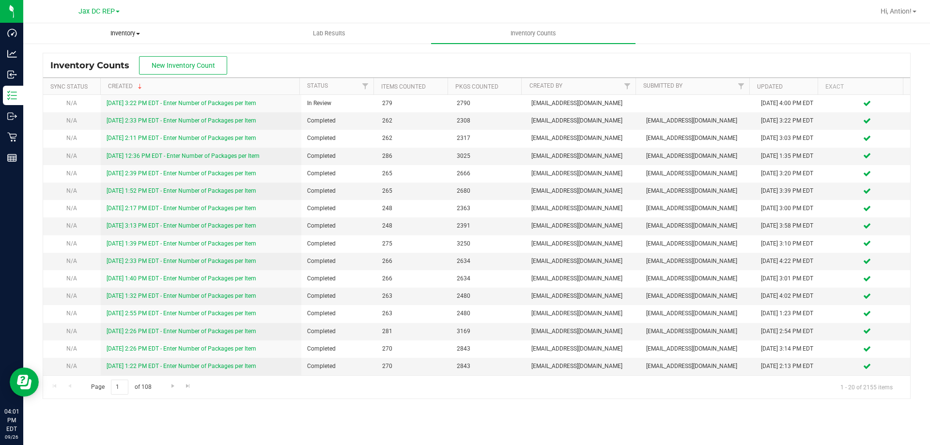
click at [133, 35] on span "Inventory" at bounding box center [125, 33] width 203 height 9
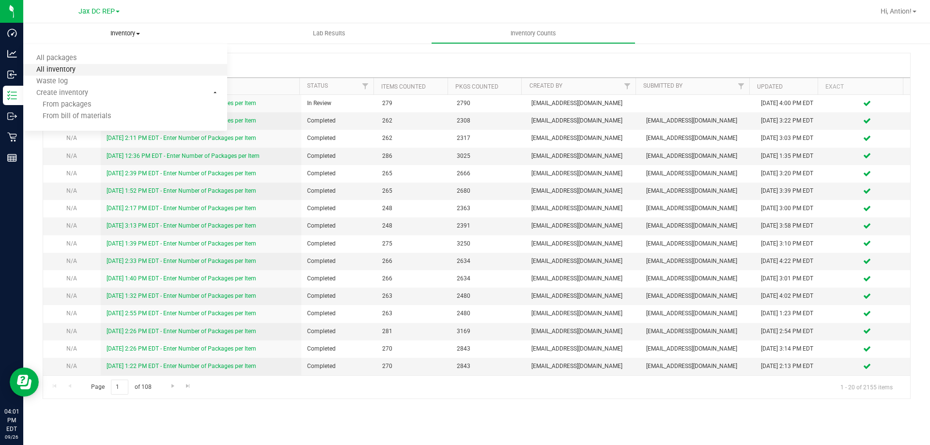
click at [87, 70] on span "All inventory" at bounding box center [55, 70] width 65 height 8
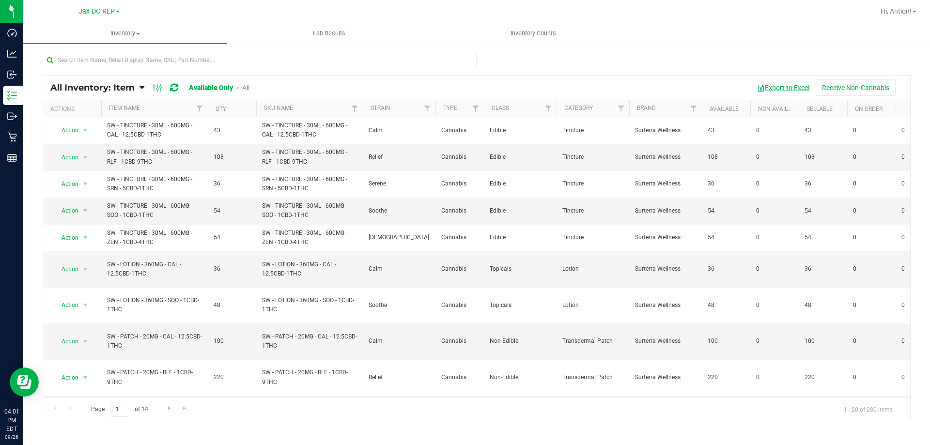
click at [768, 87] on button "Export to Excel" at bounding box center [783, 87] width 65 height 16
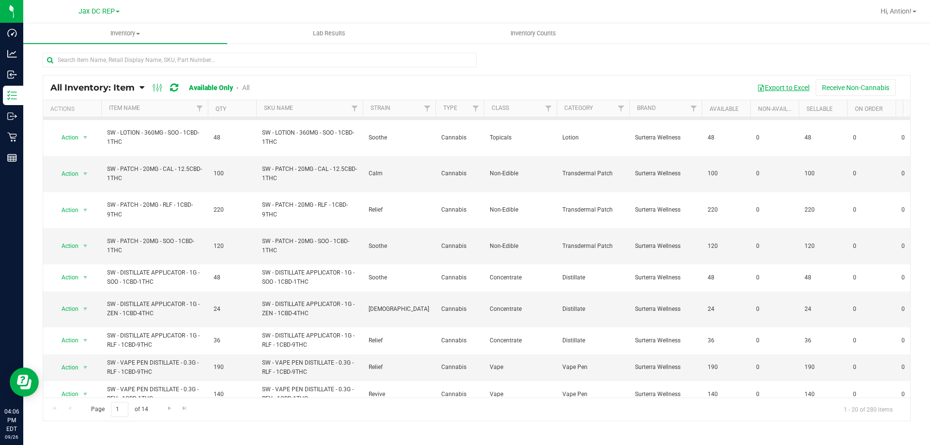
scroll to position [263, 0]
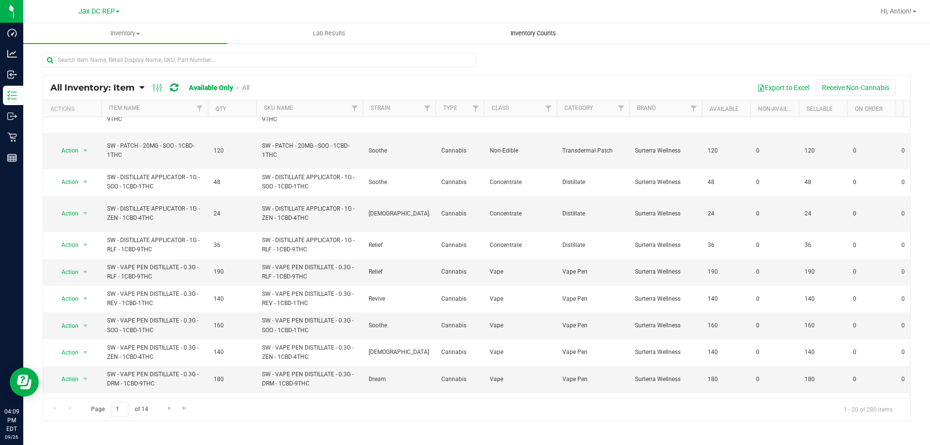
click at [532, 36] on span "Inventory Counts" at bounding box center [534, 33] width 72 height 9
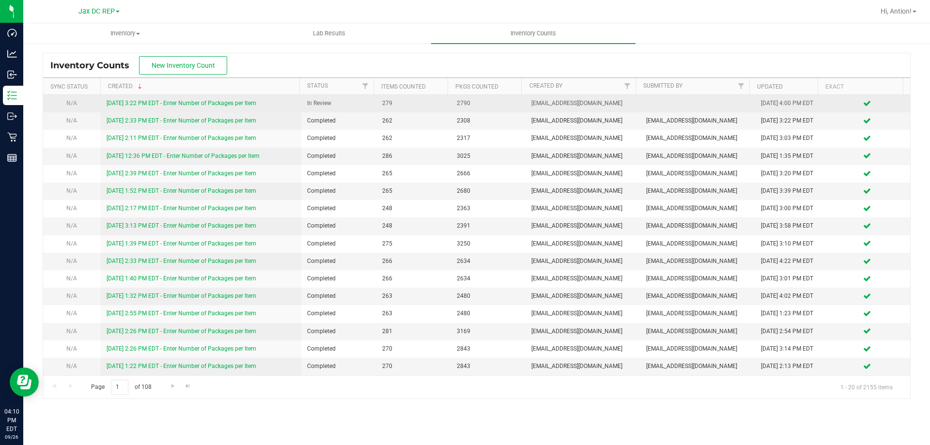
click at [220, 103] on link "[DATE] 3:22 PM EDT - Enter Number of Packages per Item" at bounding box center [182, 103] width 150 height 7
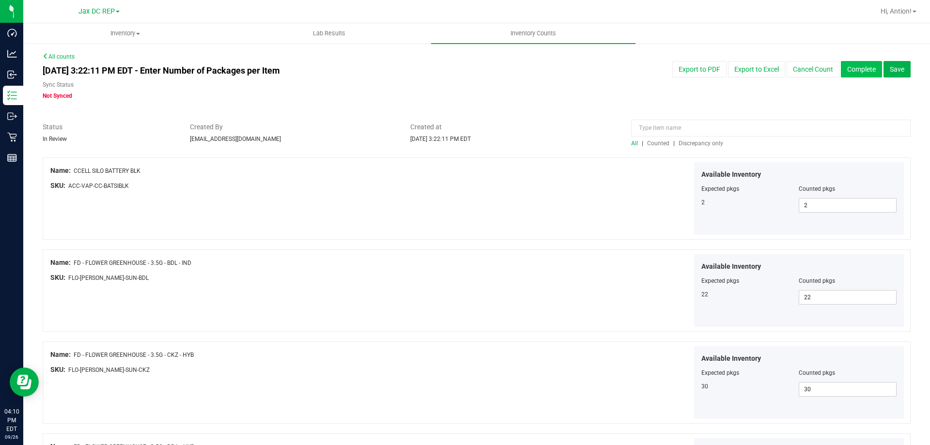
click at [851, 67] on button "Complete" at bounding box center [861, 69] width 41 height 16
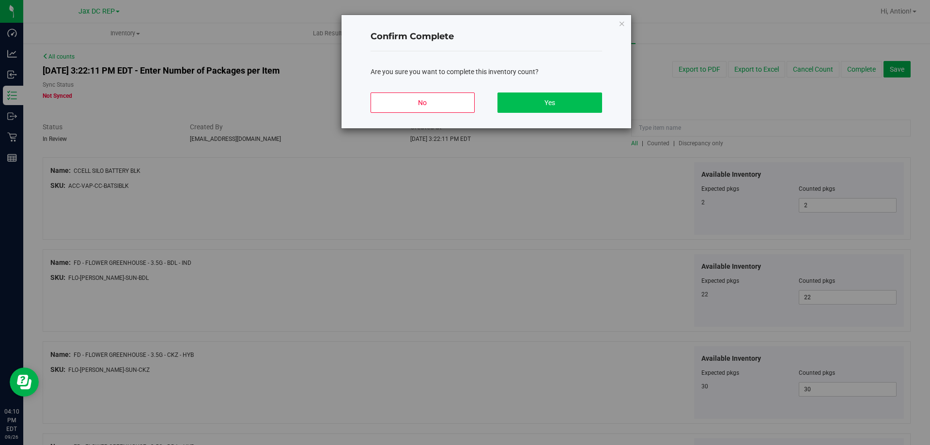
click at [587, 106] on button "Yes" at bounding box center [550, 103] width 104 height 20
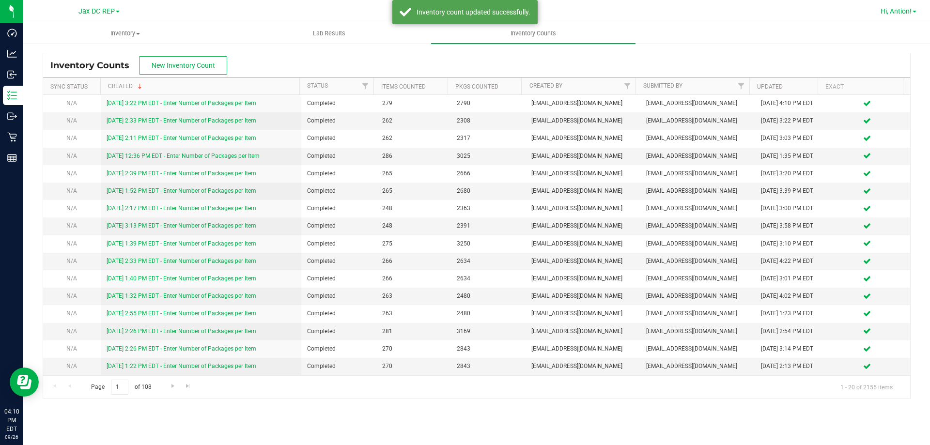
click at [910, 11] on span "Hi, Antion!" at bounding box center [896, 11] width 31 height 8
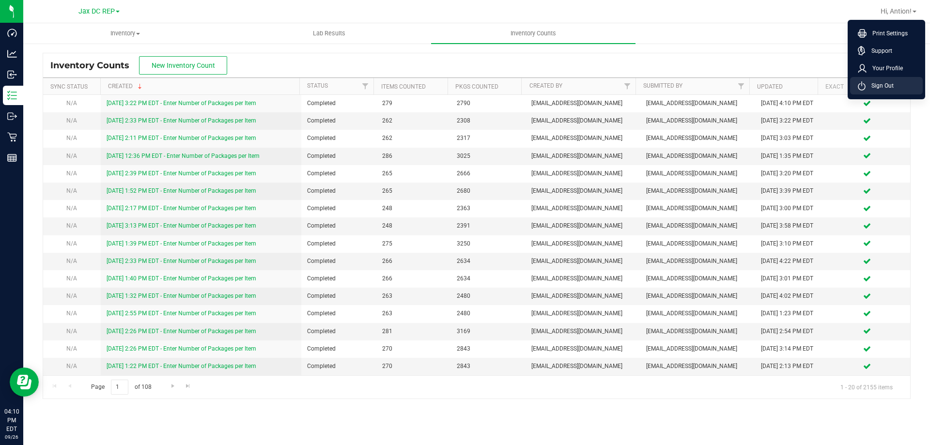
click at [907, 88] on li "Sign Out" at bounding box center [886, 85] width 73 height 17
